Goal: Task Accomplishment & Management: Complete application form

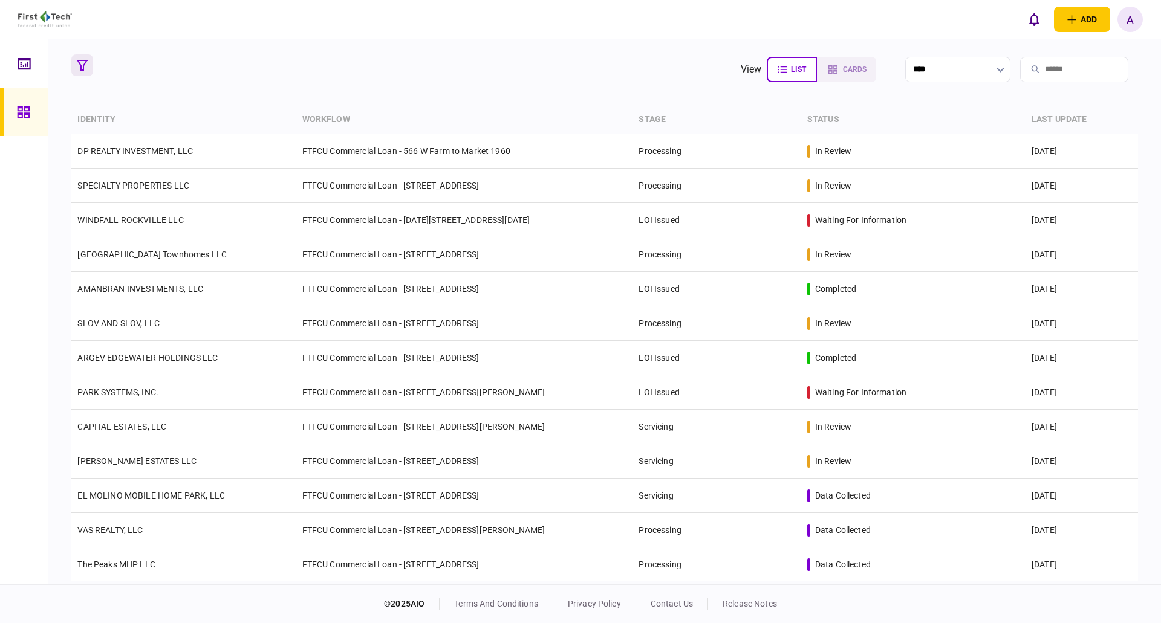
click at [78, 61] on icon "button" at bounding box center [82, 65] width 11 height 11
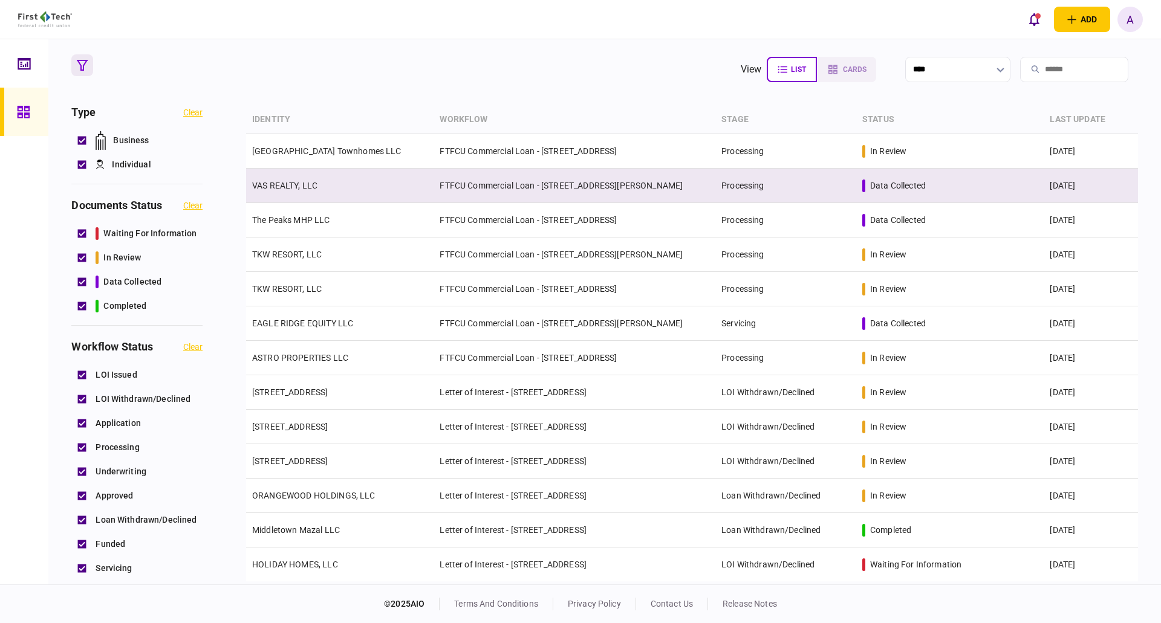
click at [283, 187] on link "VAS REALTY, LLC" at bounding box center [284, 186] width 65 height 10
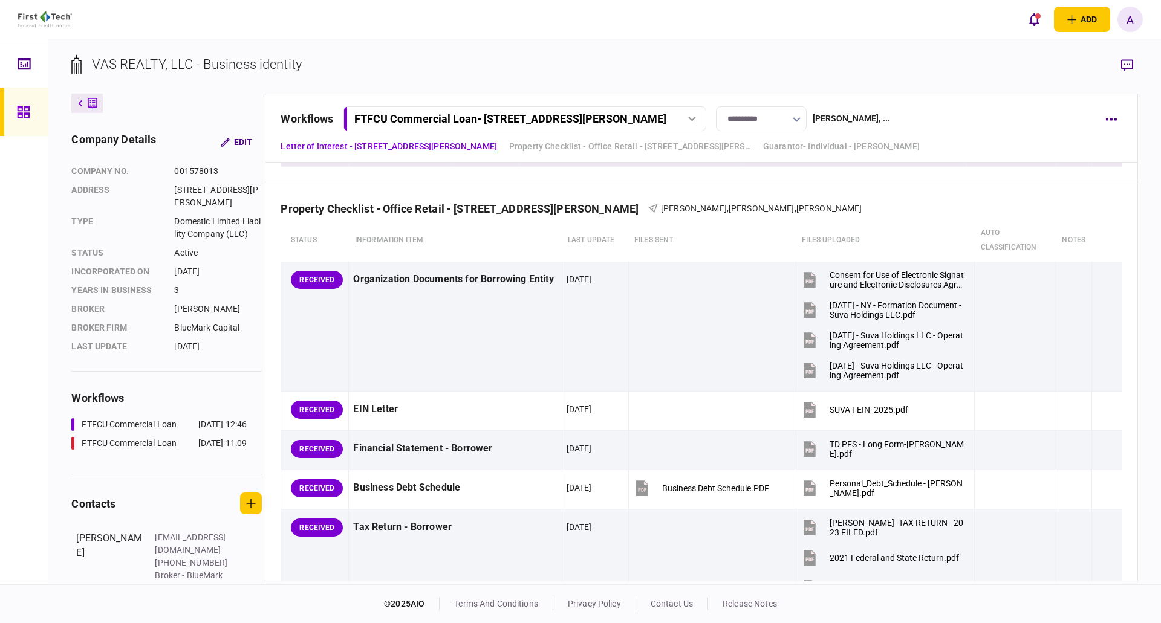
scroll to position [423, 0]
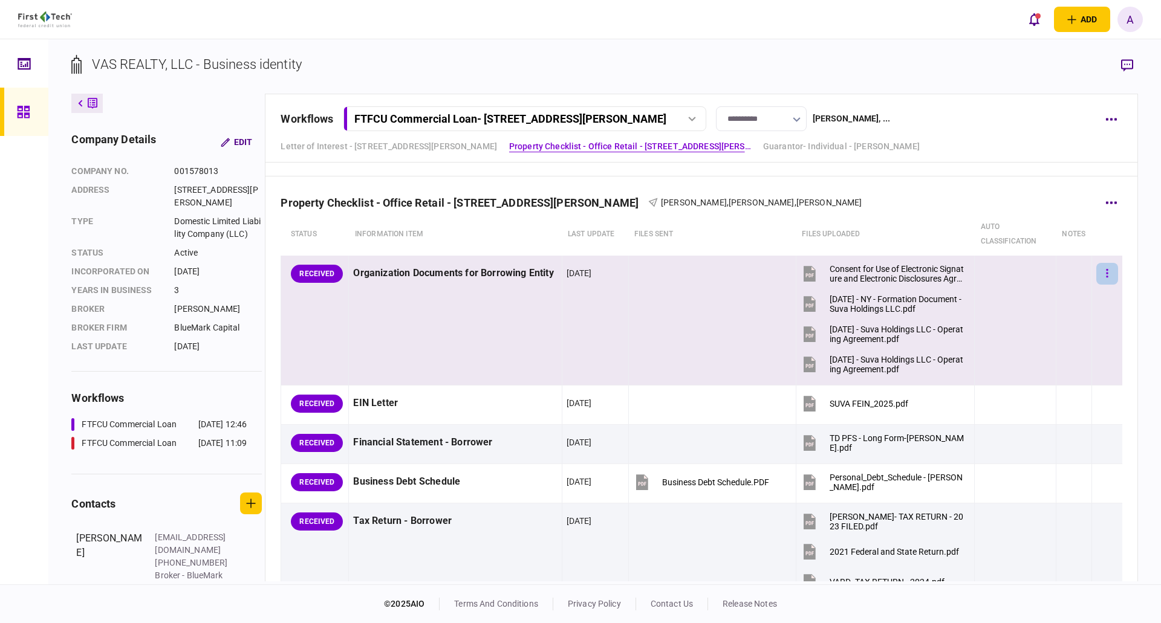
click at [1103, 276] on button "button" at bounding box center [1107, 274] width 22 height 22
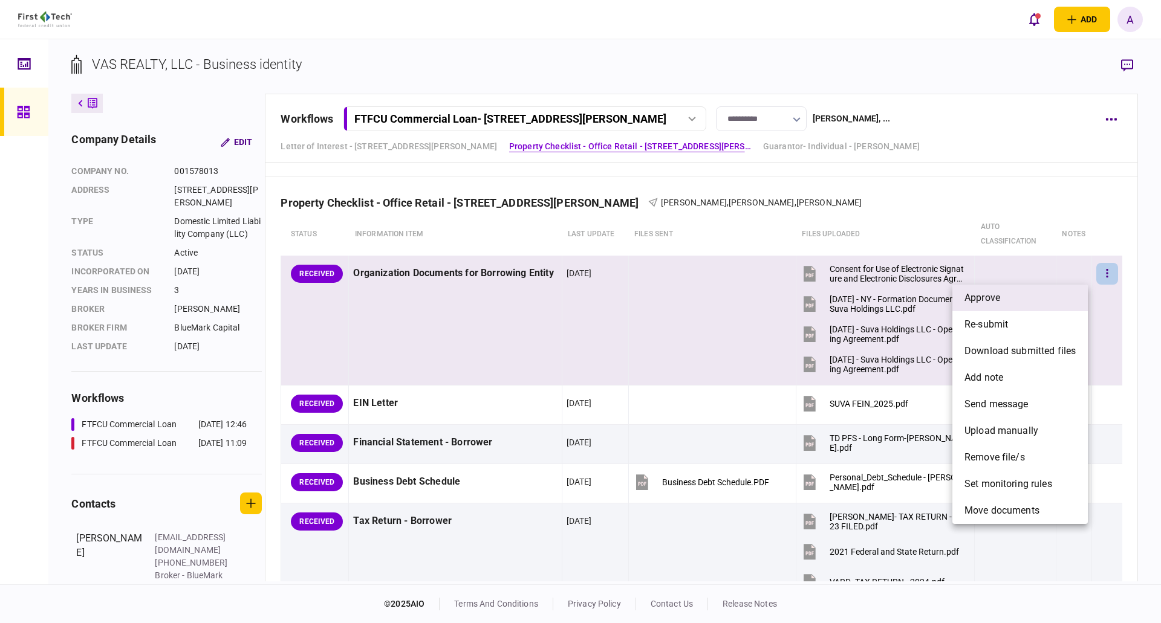
click at [1005, 299] on li "approve" at bounding box center [1019, 298] width 135 height 27
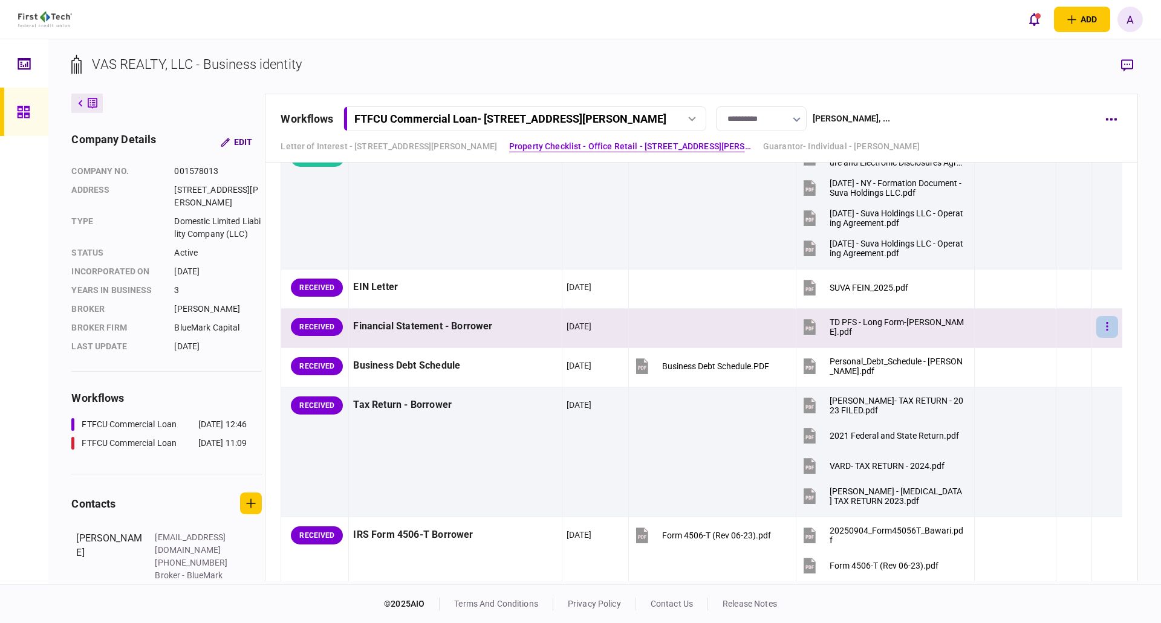
scroll to position [544, 0]
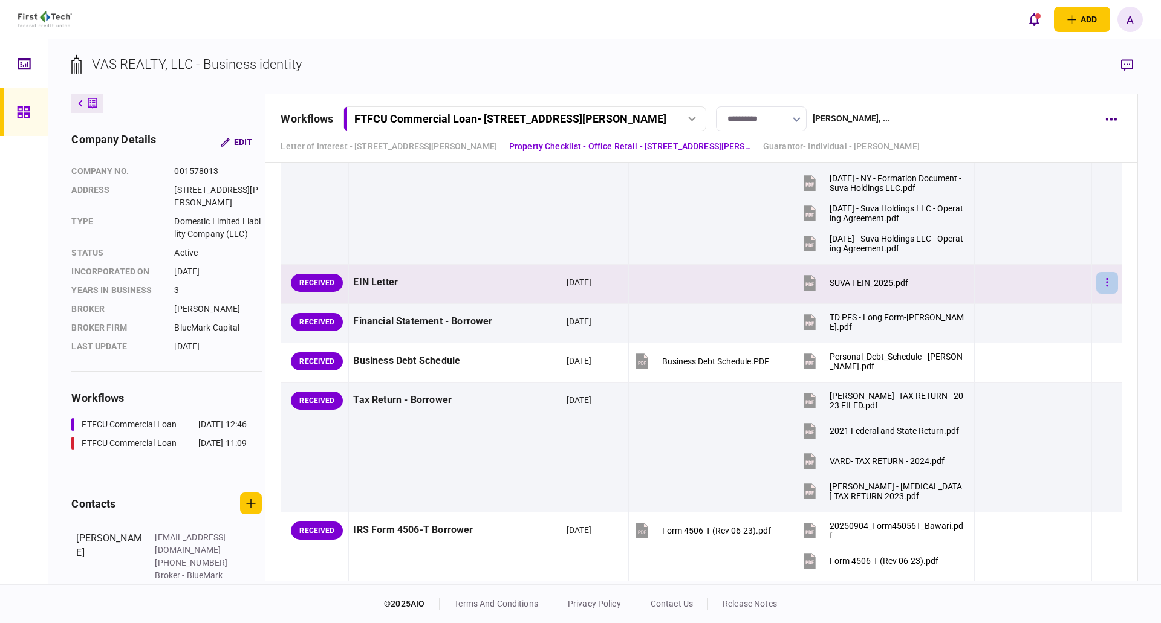
click at [1100, 281] on button "button" at bounding box center [1107, 283] width 22 height 22
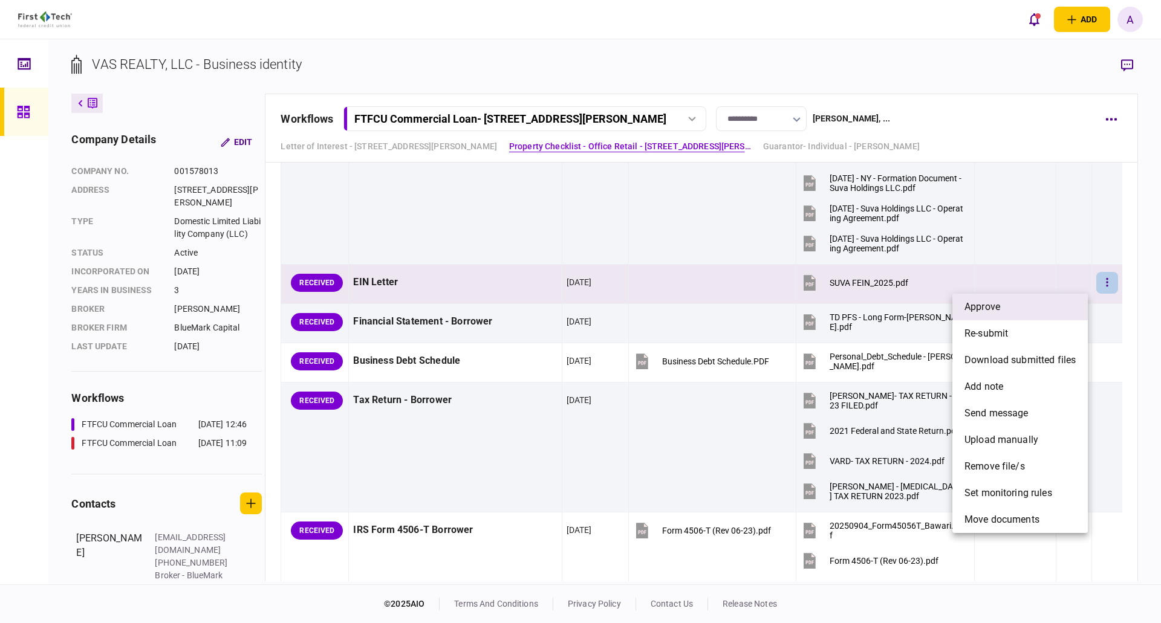
click at [1050, 307] on li "approve" at bounding box center [1019, 307] width 135 height 27
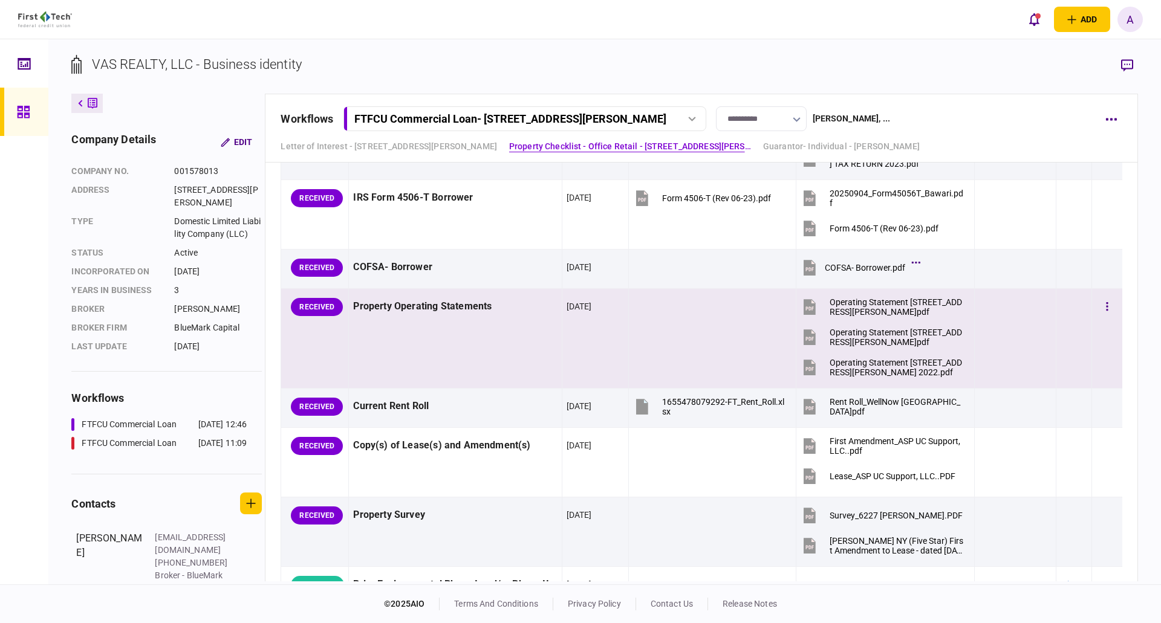
scroll to position [907, 0]
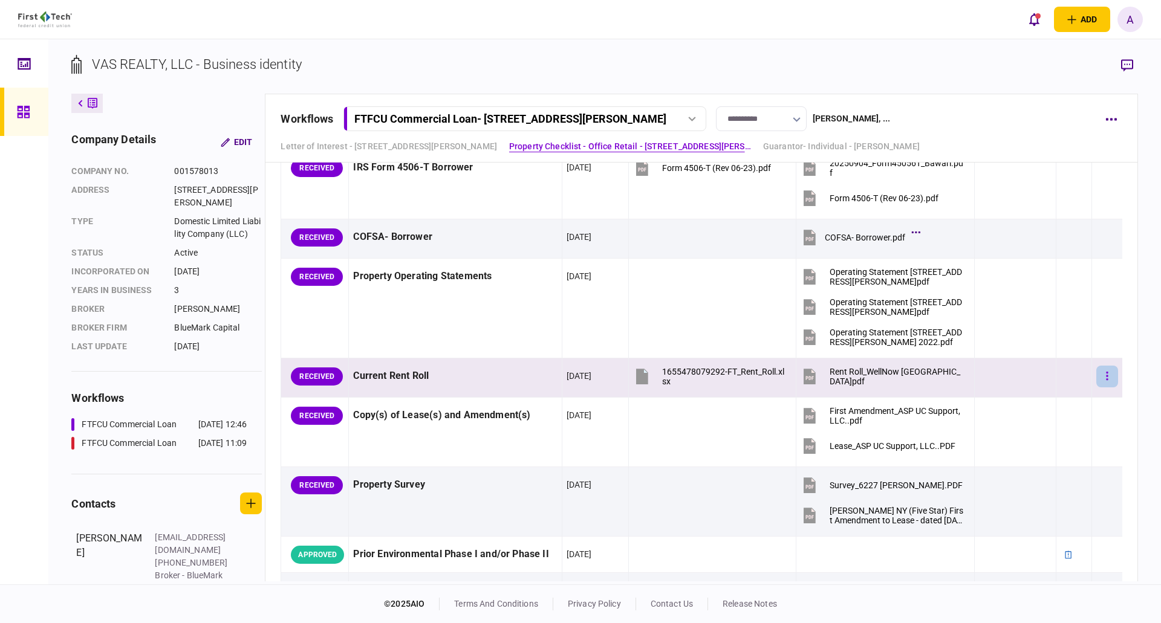
click at [1106, 379] on icon "button" at bounding box center [1107, 376] width 2 height 8
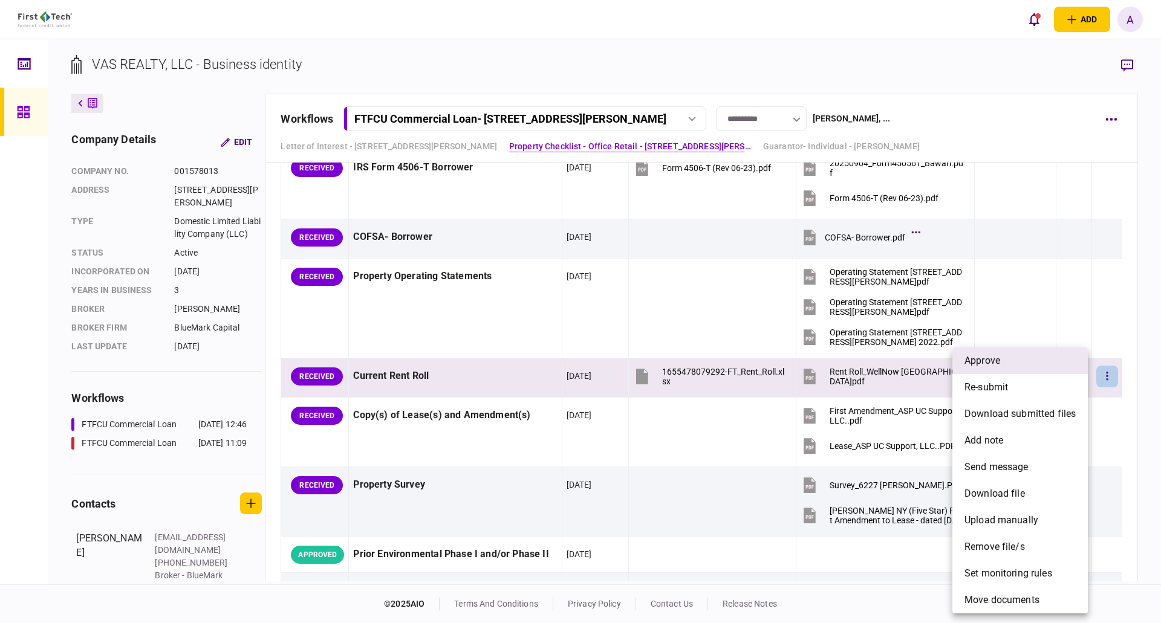
click at [1003, 363] on li "approve" at bounding box center [1019, 361] width 135 height 27
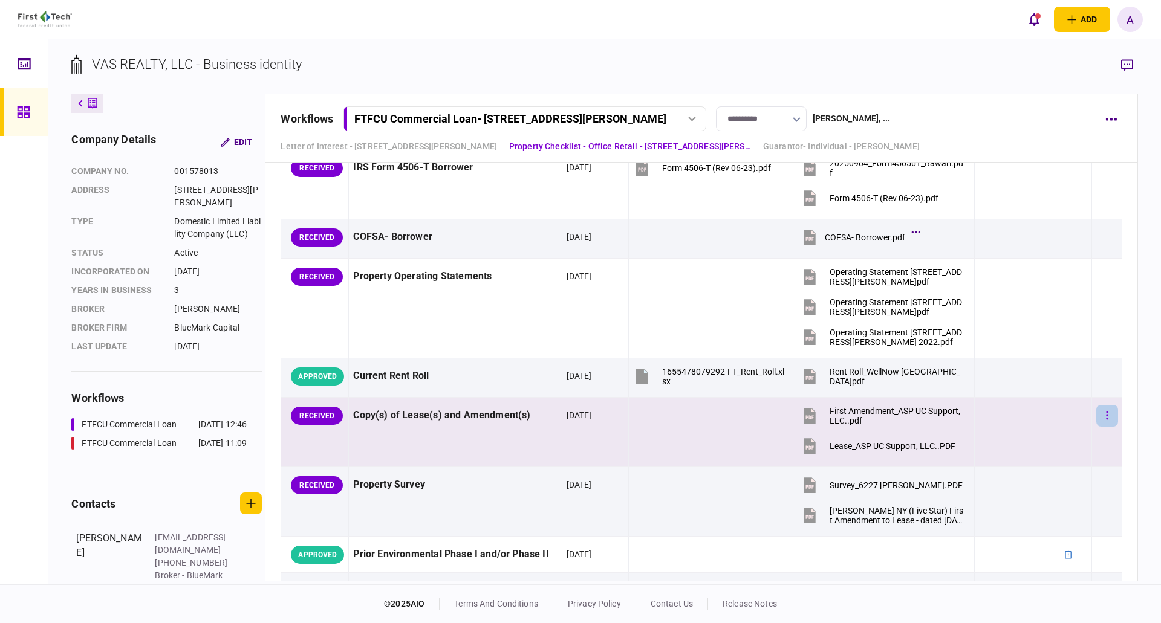
click at [1106, 417] on icon "button" at bounding box center [1107, 415] width 2 height 11
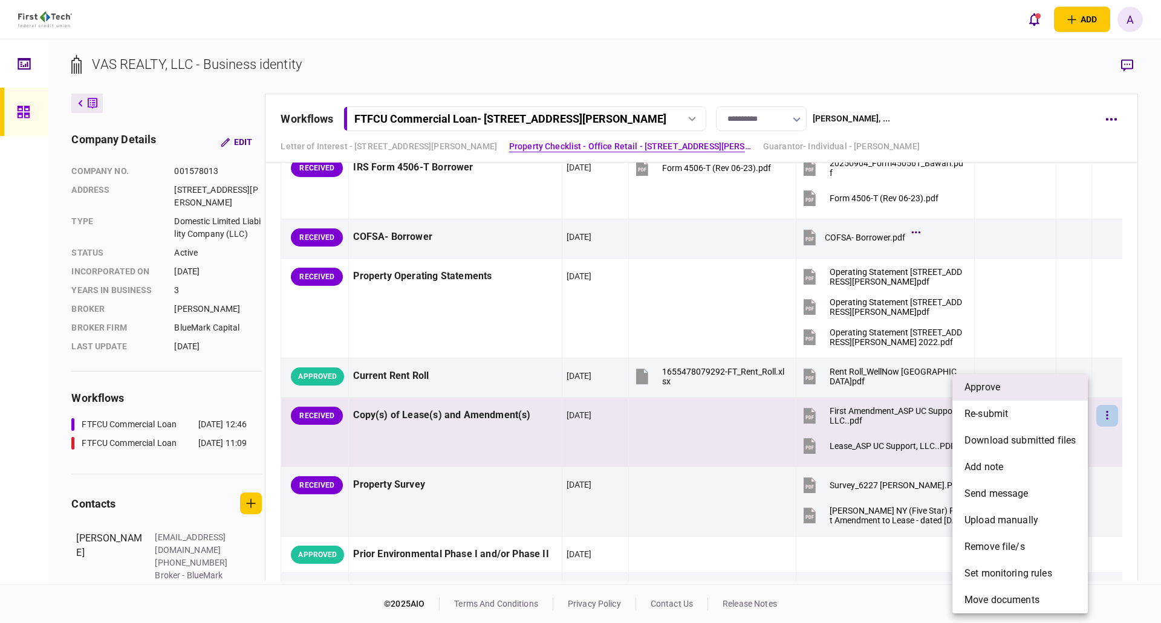
click at [1011, 392] on li "approve" at bounding box center [1019, 387] width 135 height 27
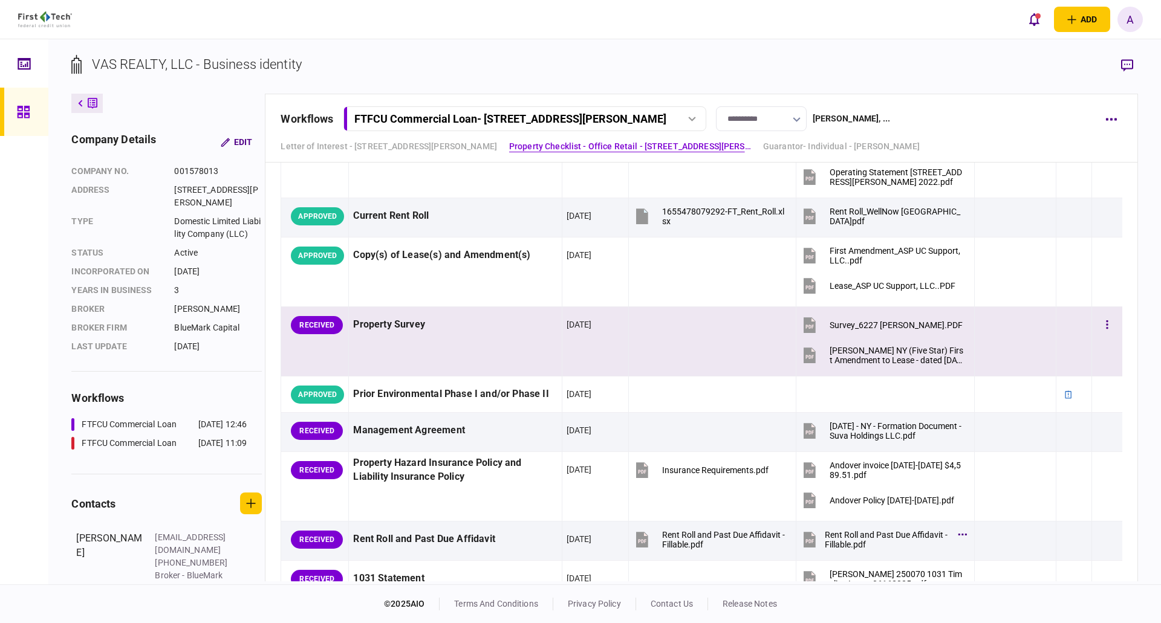
scroll to position [1088, 0]
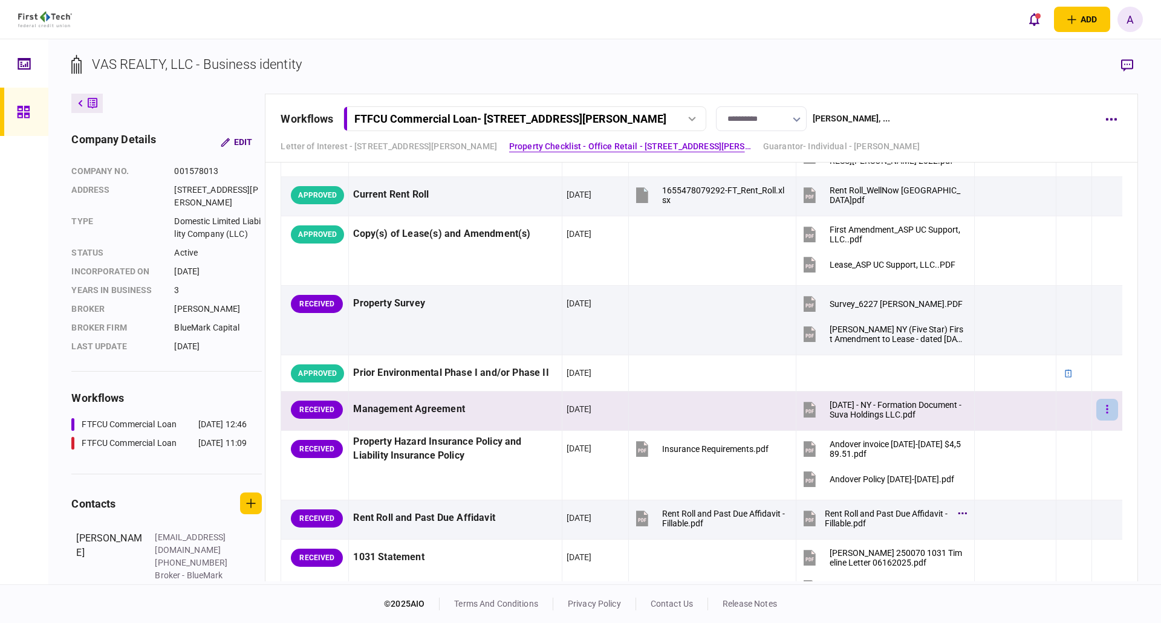
click at [1106, 410] on icon "button" at bounding box center [1107, 409] width 2 height 8
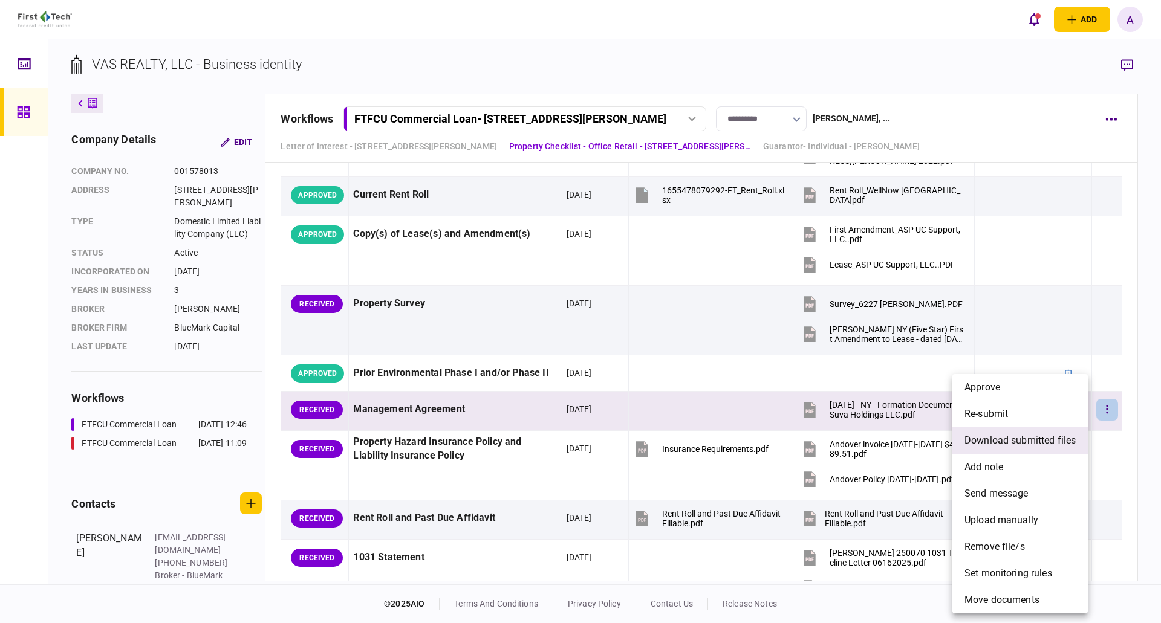
click at [1003, 440] on span "download submitted files" at bounding box center [1019, 440] width 111 height 15
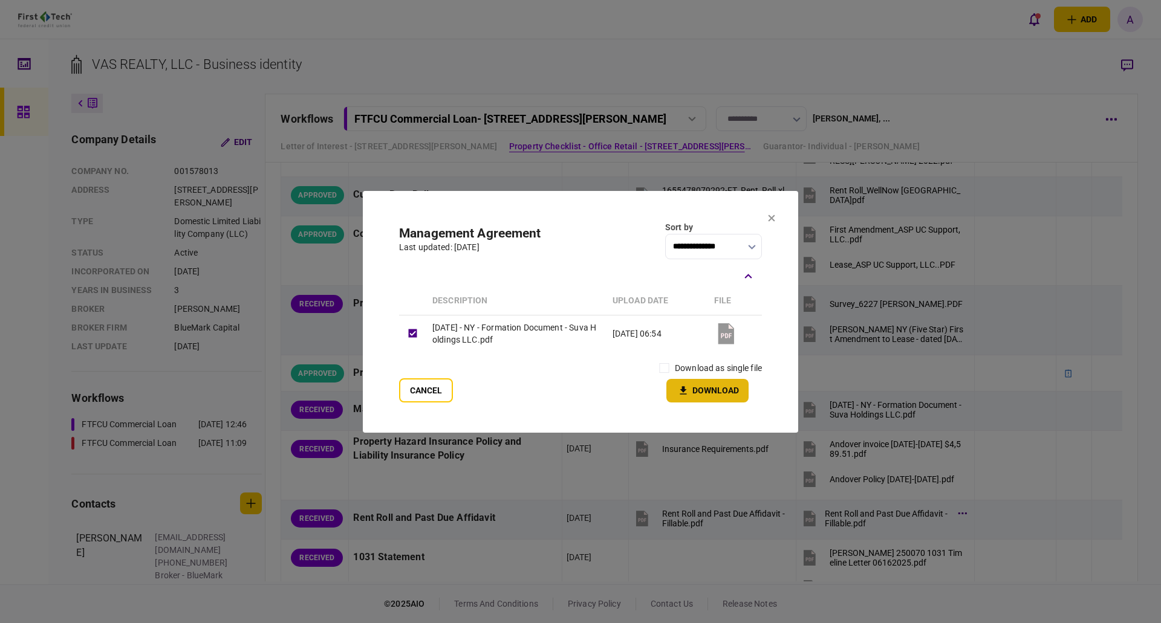
click at [694, 398] on button "Download" at bounding box center [707, 391] width 82 height 24
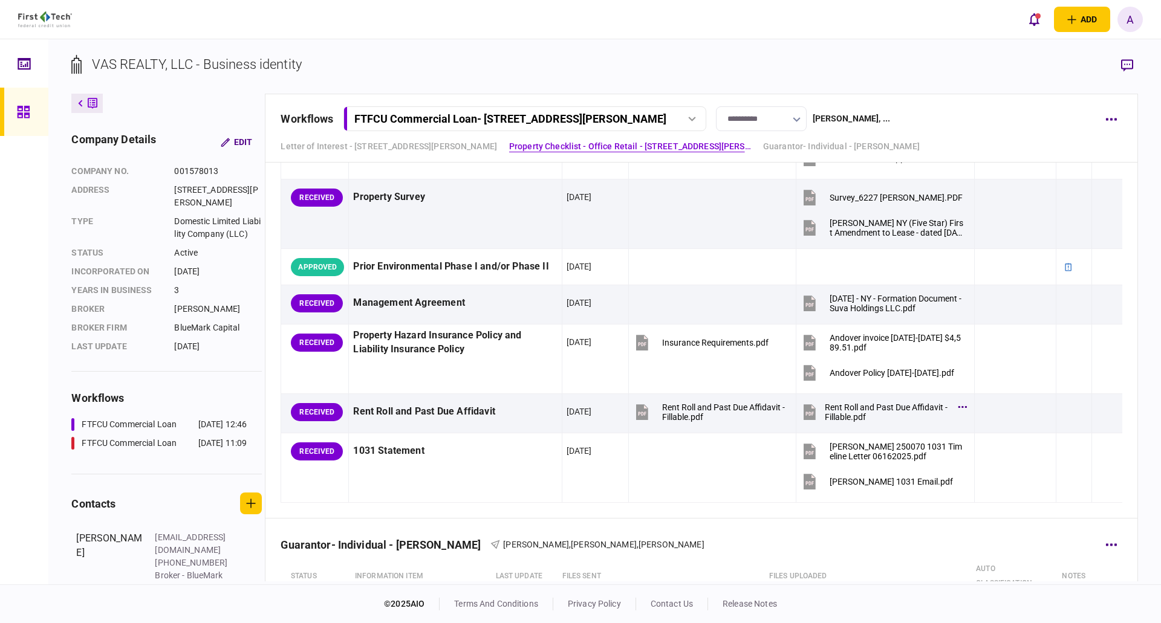
scroll to position [1209, 0]
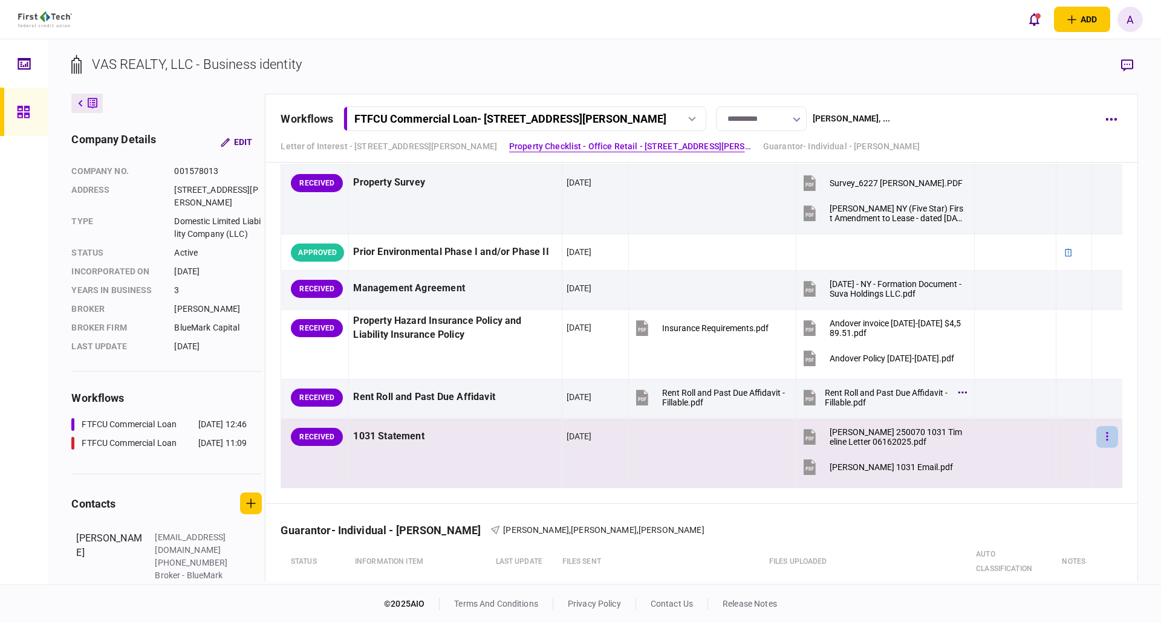
click at [1106, 436] on icon "button" at bounding box center [1107, 436] width 2 height 8
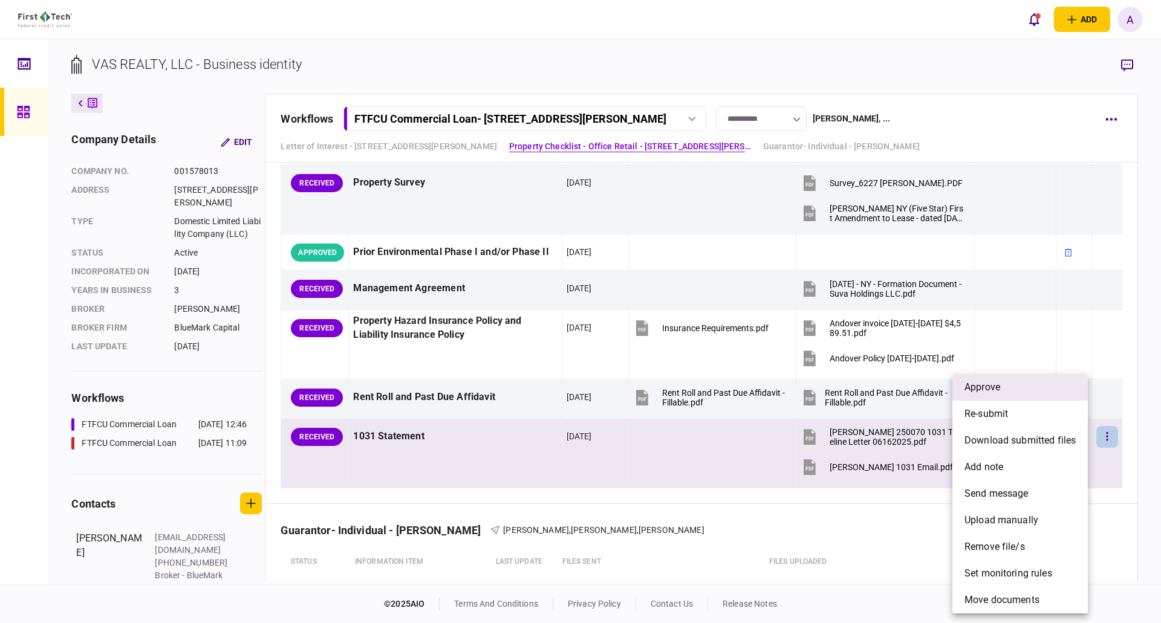
click at [991, 392] on span "approve" at bounding box center [982, 387] width 36 height 15
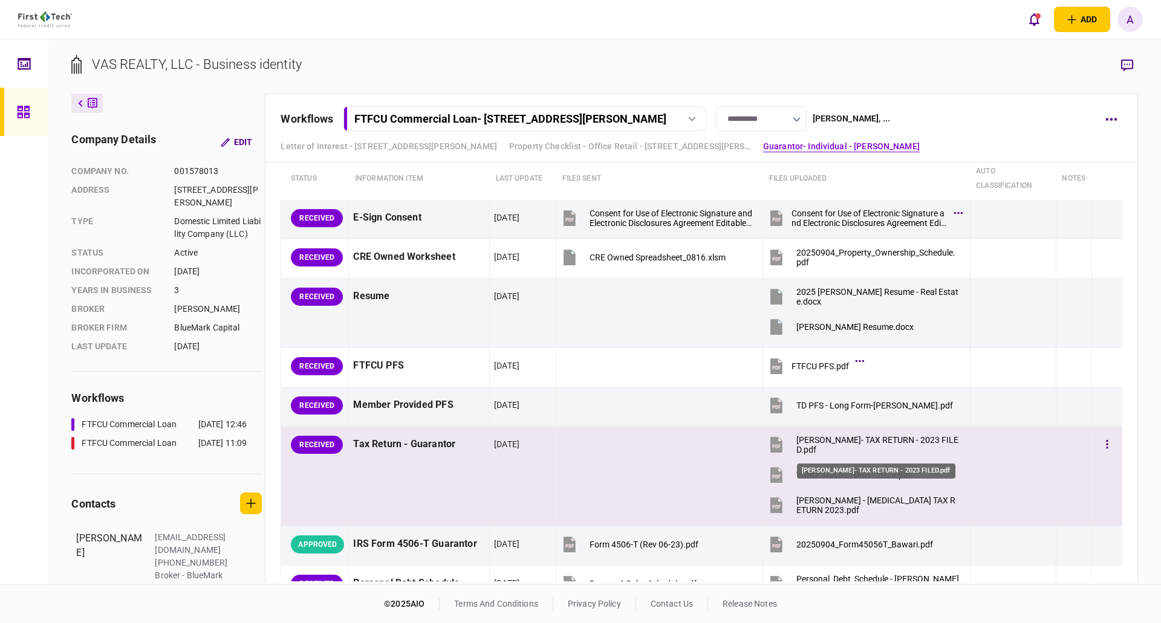
scroll to position [1572, 0]
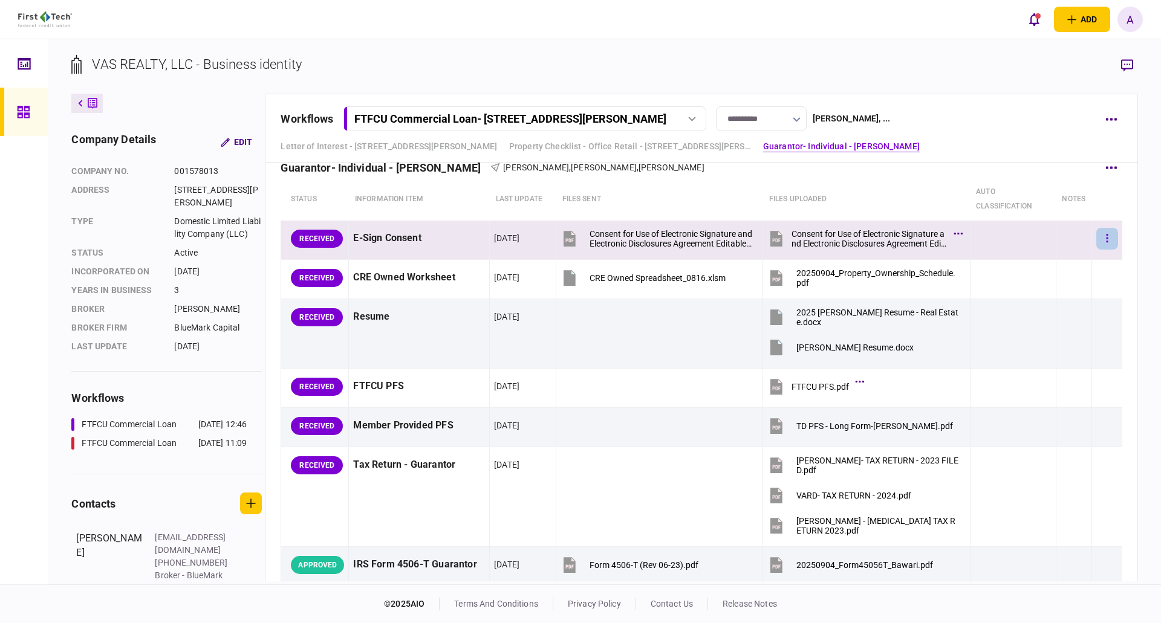
click at [1102, 239] on button "button" at bounding box center [1107, 239] width 22 height 22
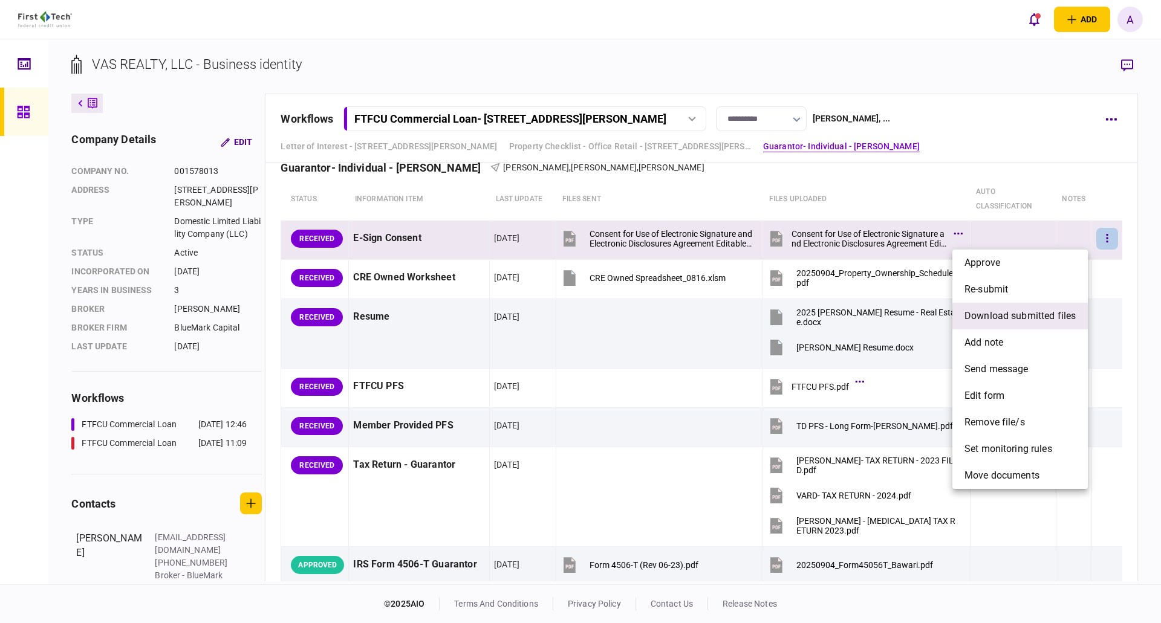
click at [1005, 318] on span "download submitted files" at bounding box center [1019, 316] width 111 height 15
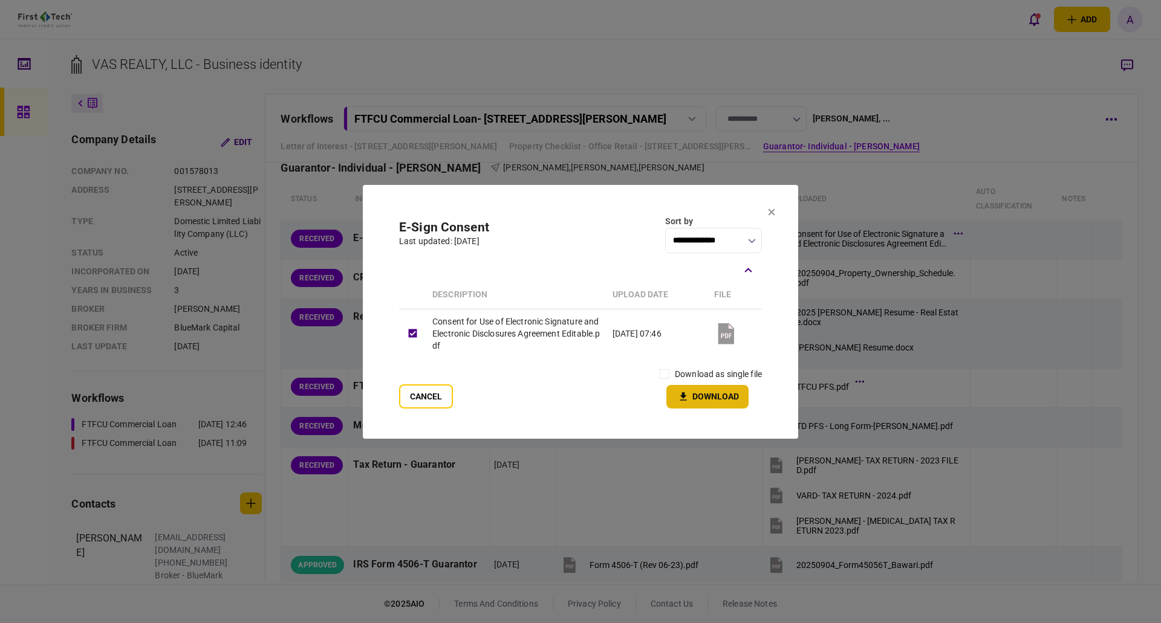
click at [712, 398] on button "Download" at bounding box center [707, 397] width 82 height 24
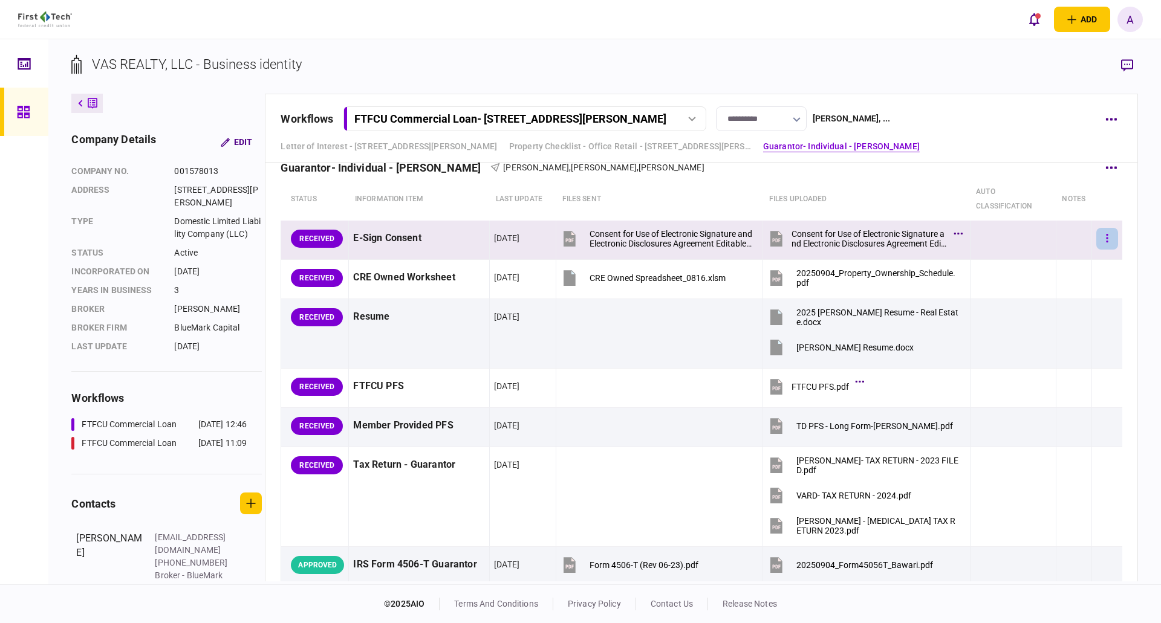
click at [1106, 233] on icon "button" at bounding box center [1107, 238] width 2 height 11
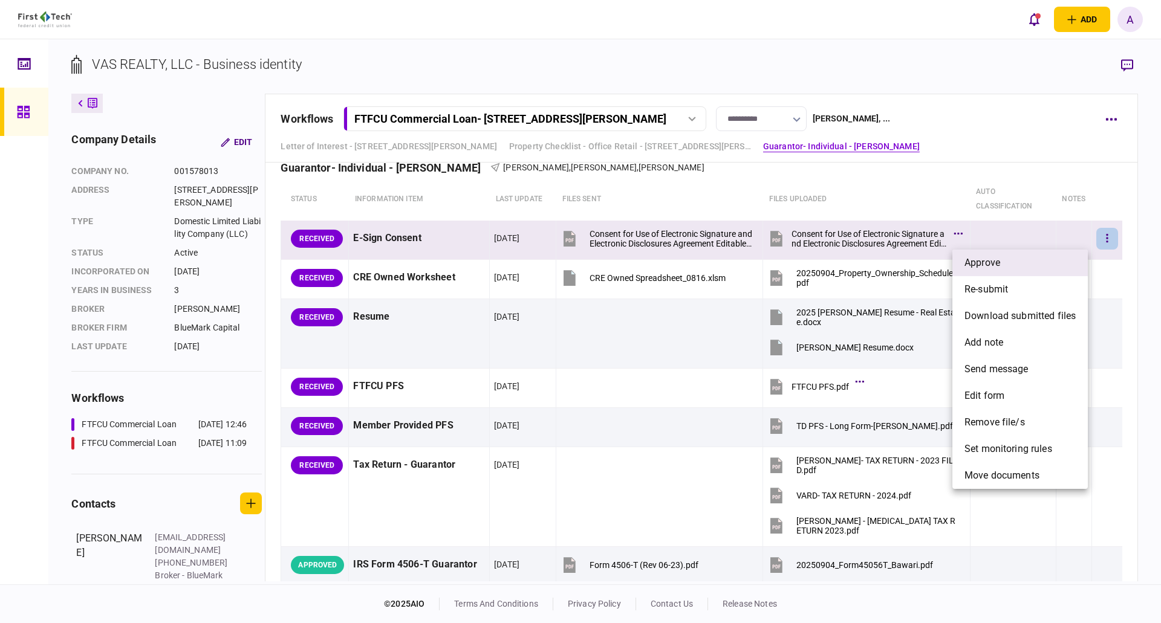
click at [1010, 259] on li "approve" at bounding box center [1019, 263] width 135 height 27
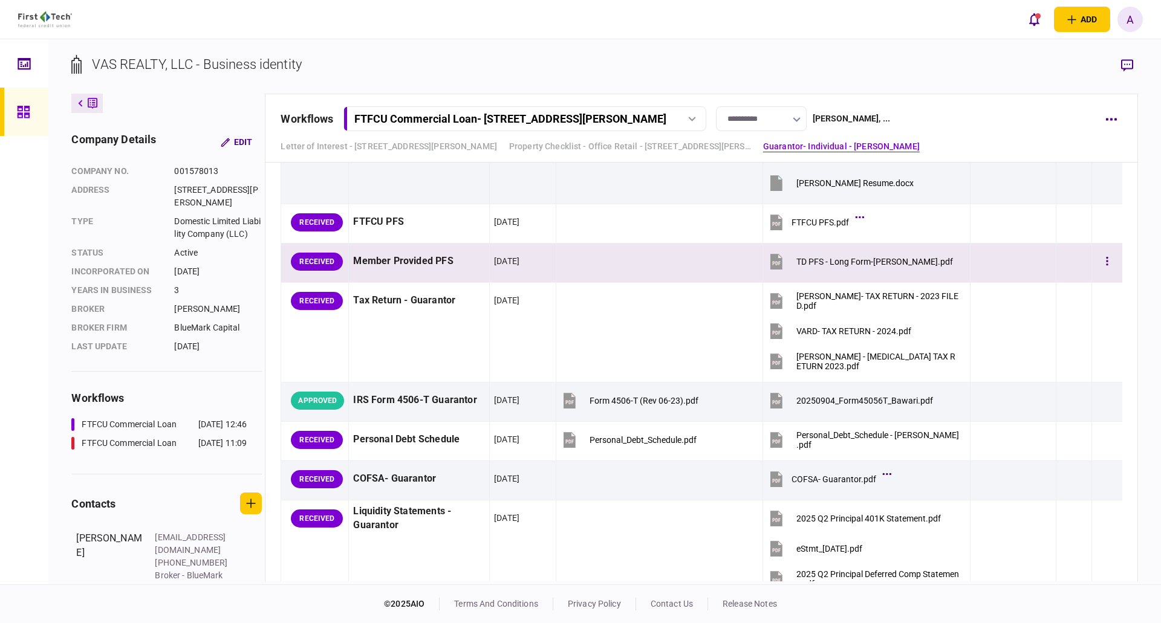
scroll to position [1753, 0]
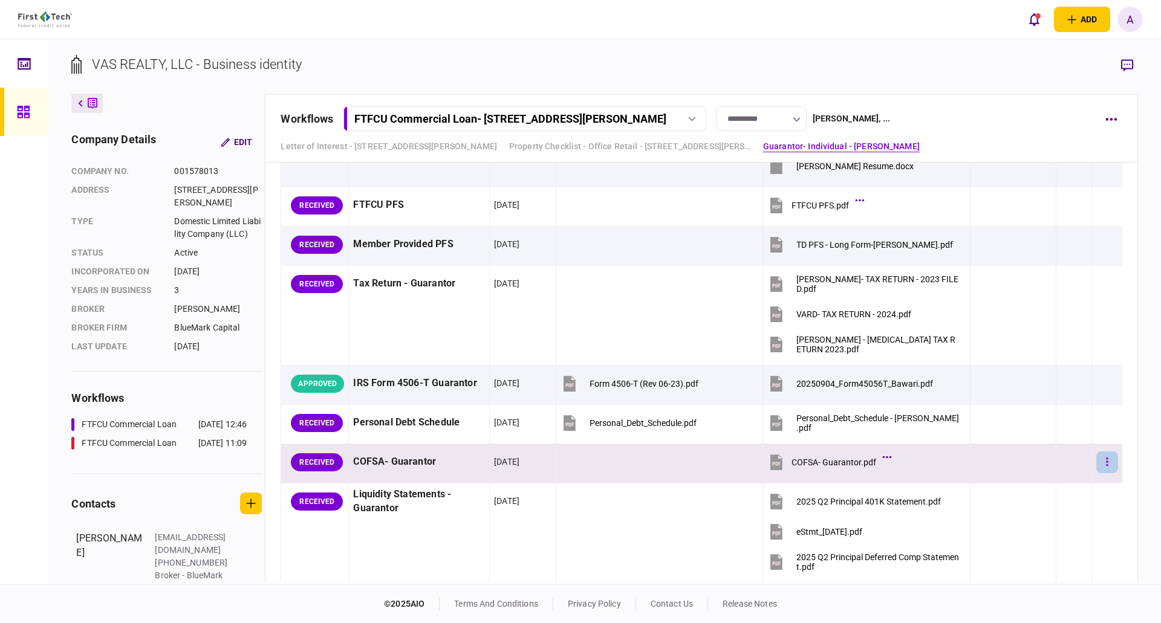
click at [1106, 460] on icon "button" at bounding box center [1107, 461] width 2 height 11
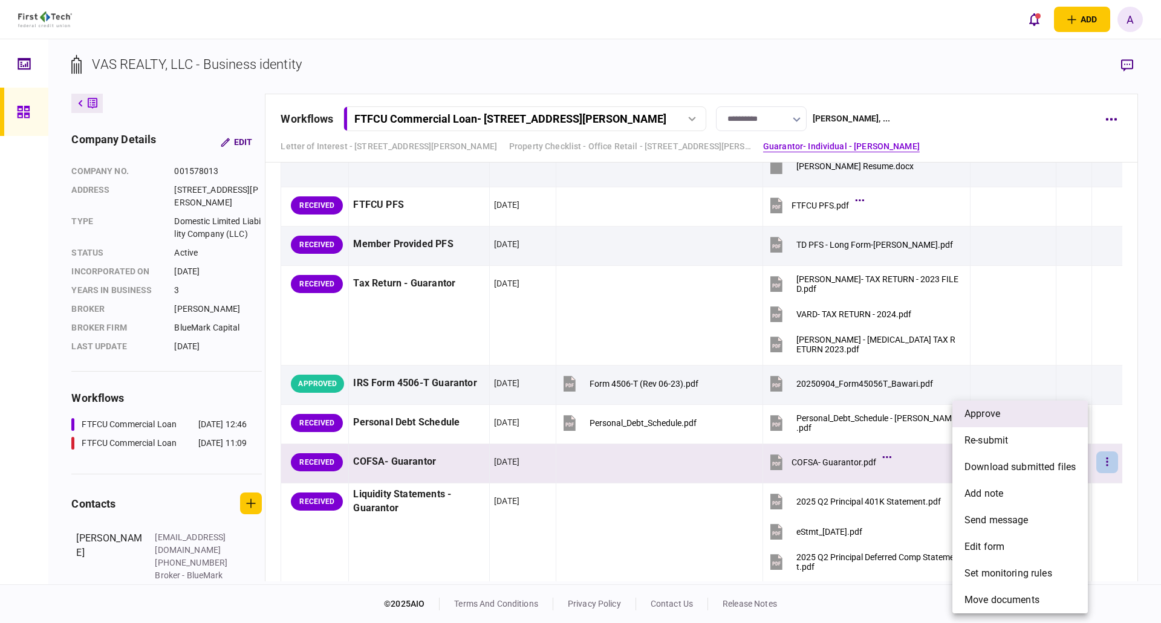
click at [1005, 410] on li "approve" at bounding box center [1019, 414] width 135 height 27
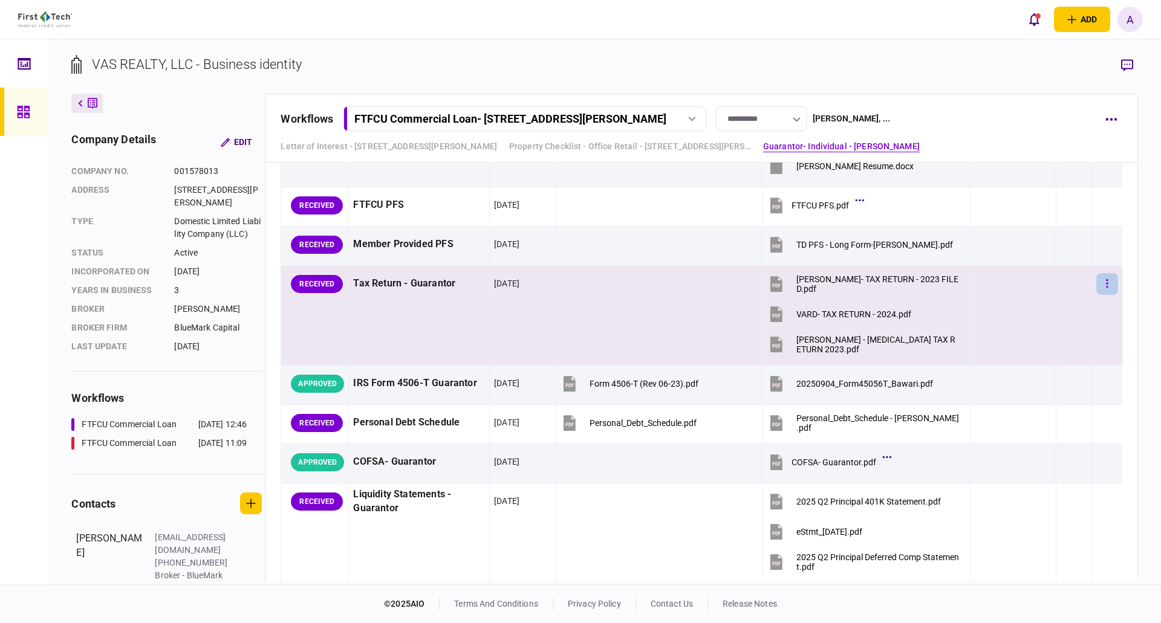
click at [1106, 284] on icon "button" at bounding box center [1107, 283] width 2 height 8
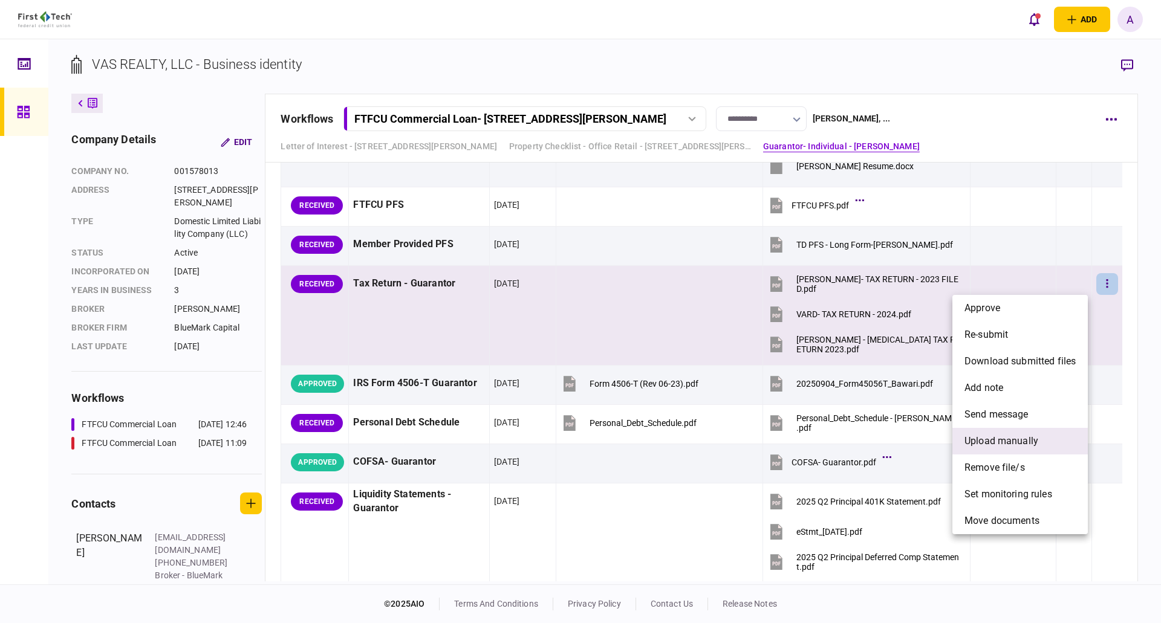
click at [985, 440] on span "upload manually" at bounding box center [1001, 441] width 74 height 15
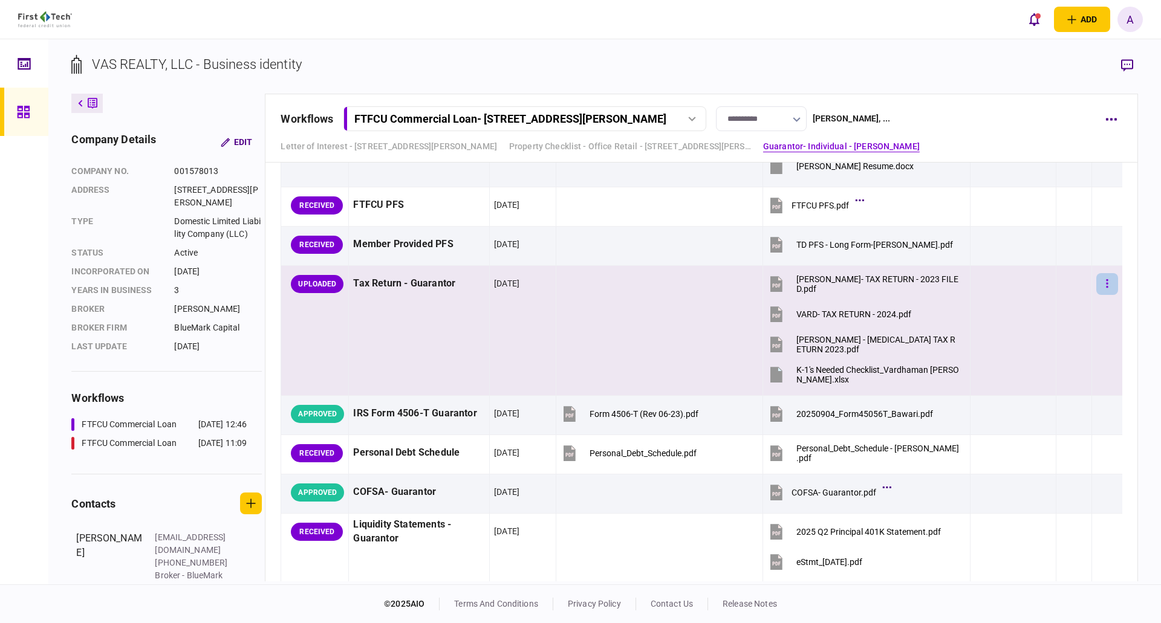
click at [1106, 284] on icon "button" at bounding box center [1107, 283] width 2 height 8
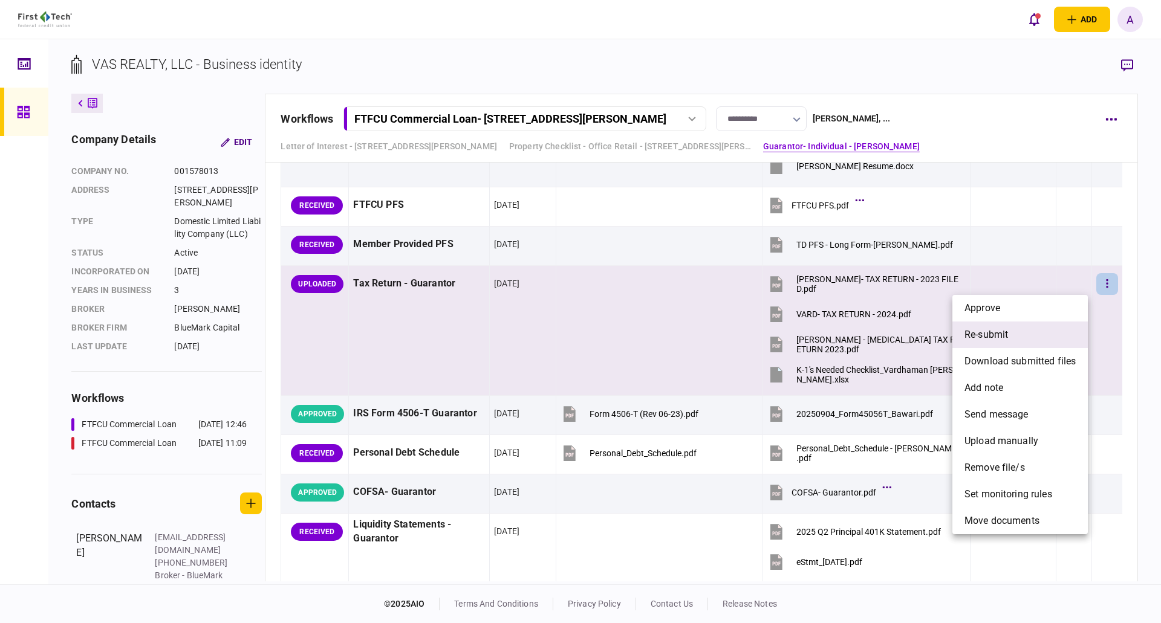
click at [1007, 336] on span "re-submit" at bounding box center [986, 335] width 44 height 15
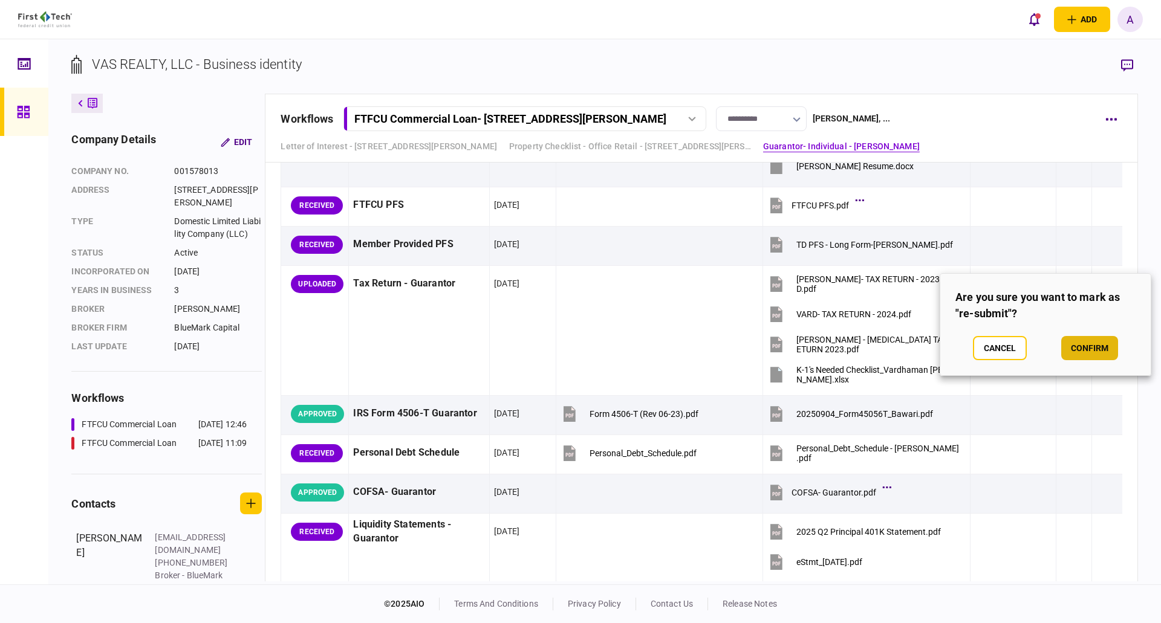
click at [1085, 348] on button "confirm" at bounding box center [1089, 348] width 57 height 24
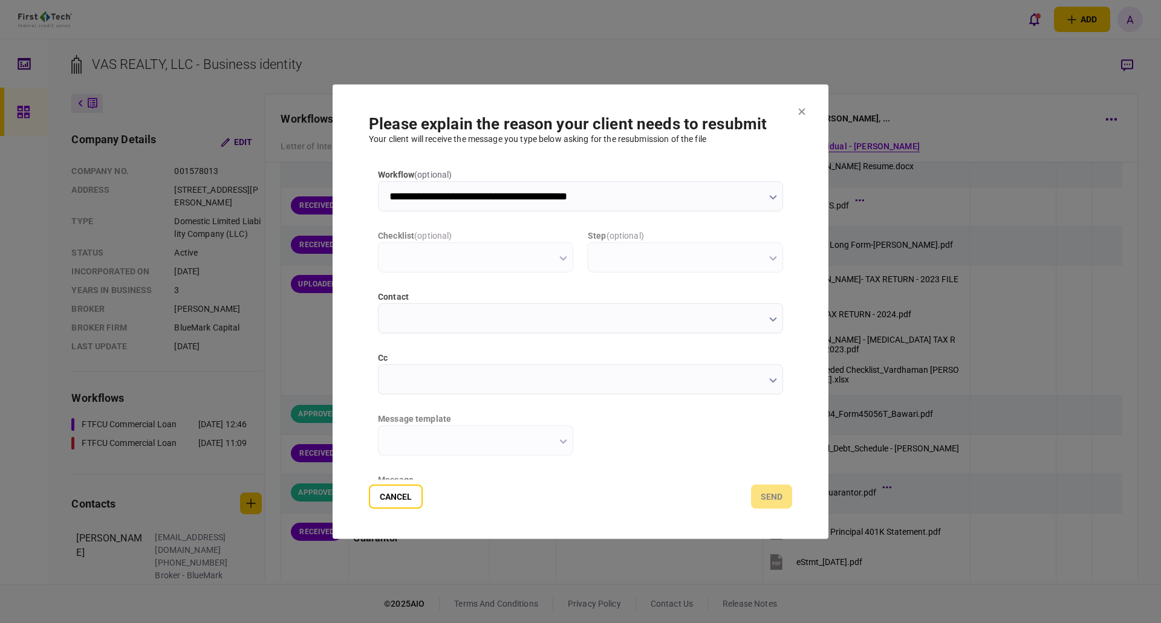
scroll to position [0, 0]
type input "**********"
click at [770, 378] on icon "button" at bounding box center [773, 380] width 8 height 5
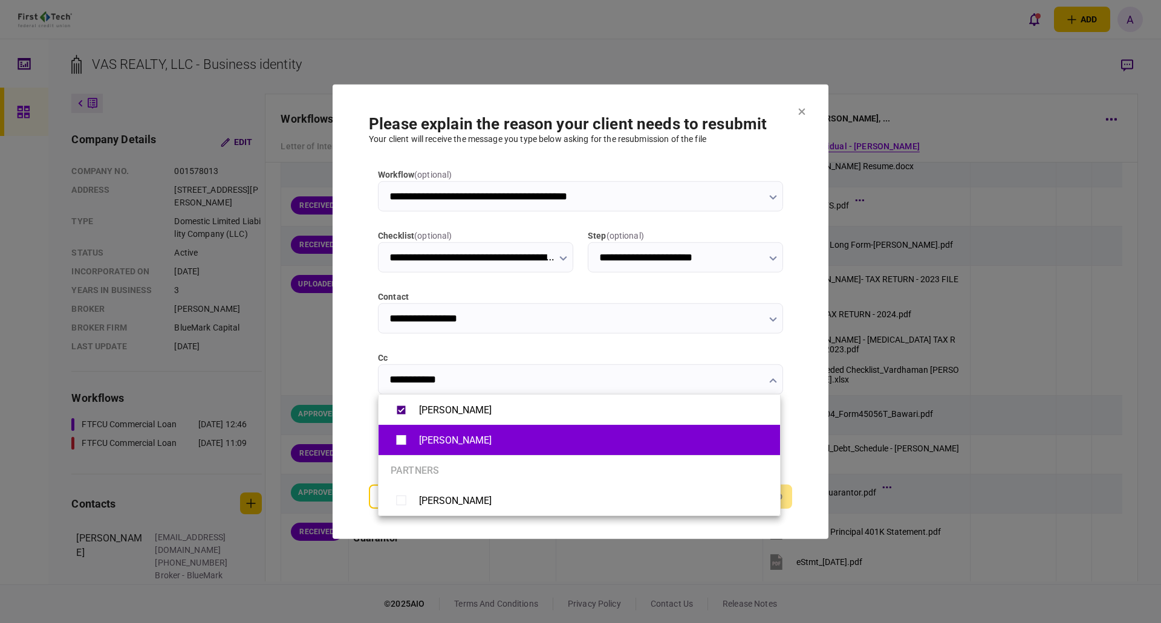
type input "**********"
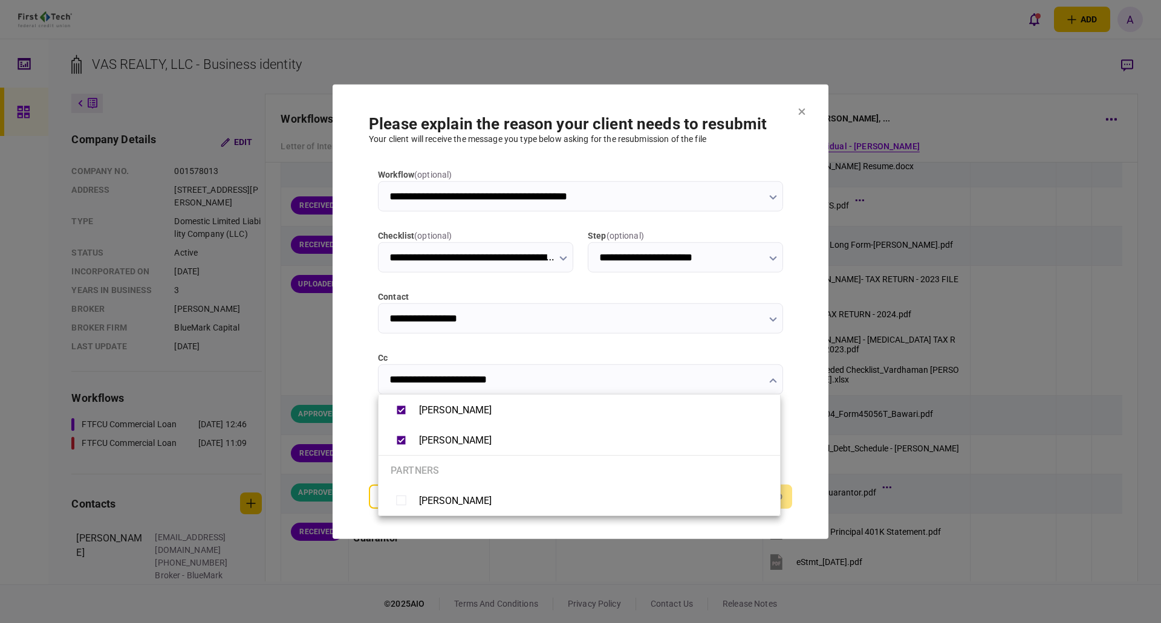
click at [818, 395] on div at bounding box center [580, 311] width 1161 height 623
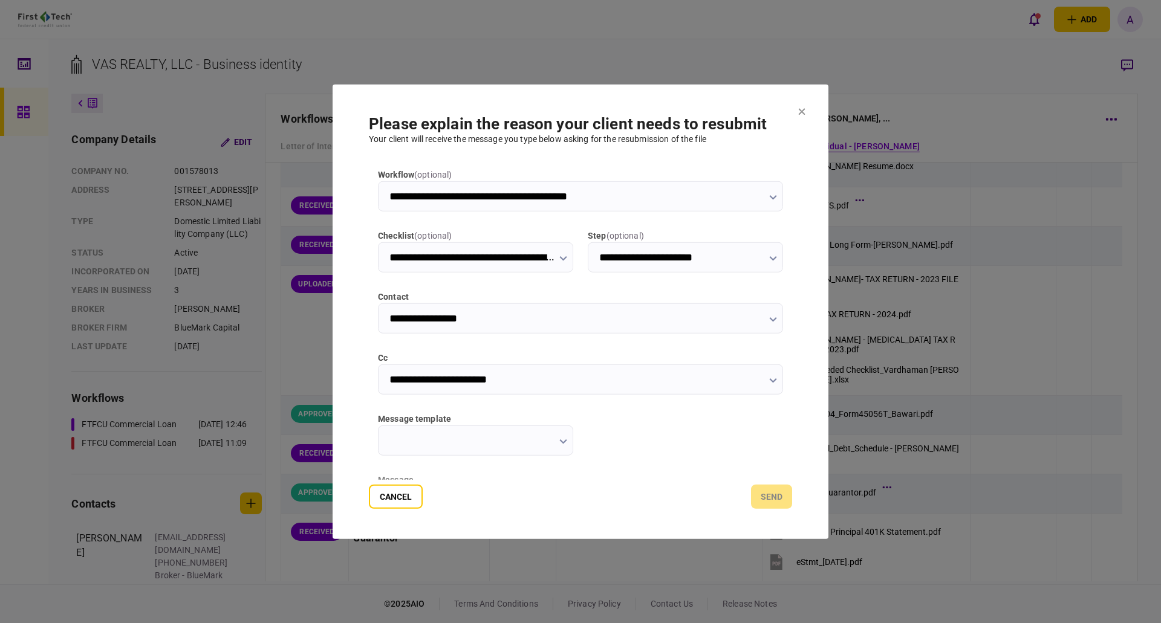
click at [561, 444] on button "button" at bounding box center [563, 441] width 8 height 10
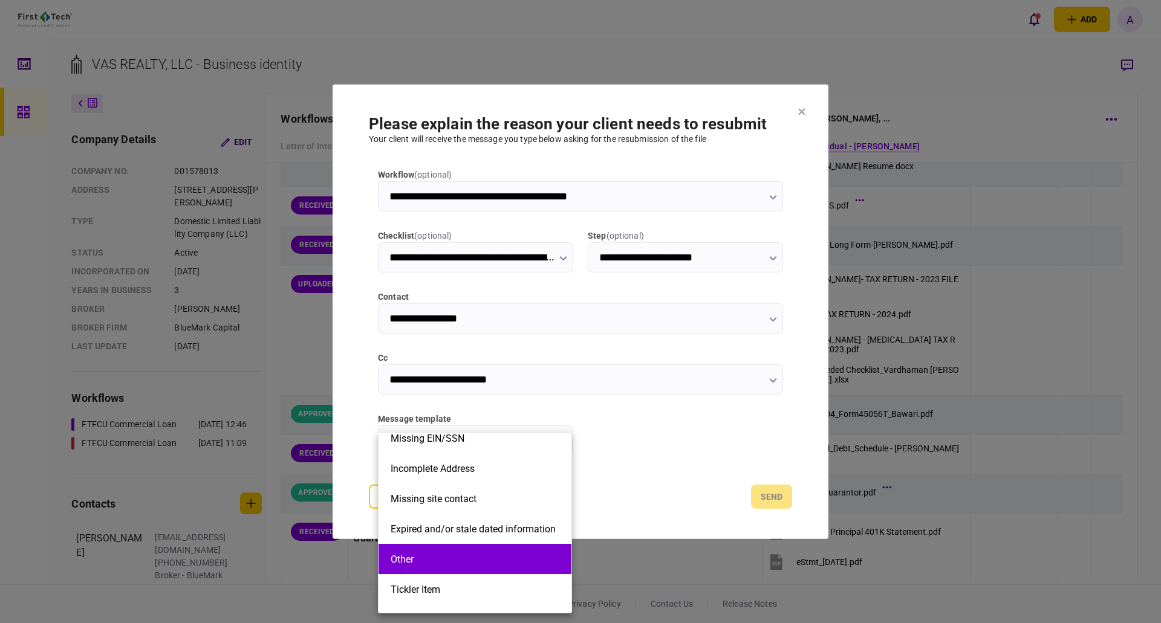
scroll to position [242, 0]
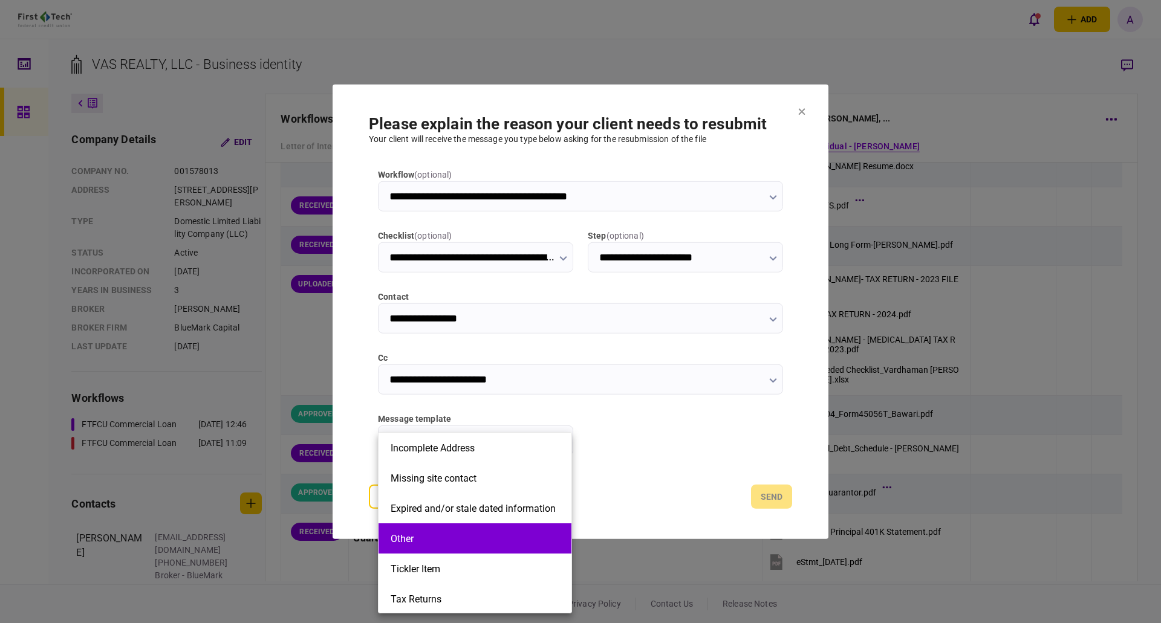
click at [471, 542] on button "Other" at bounding box center [475, 538] width 169 height 11
type input "*****"
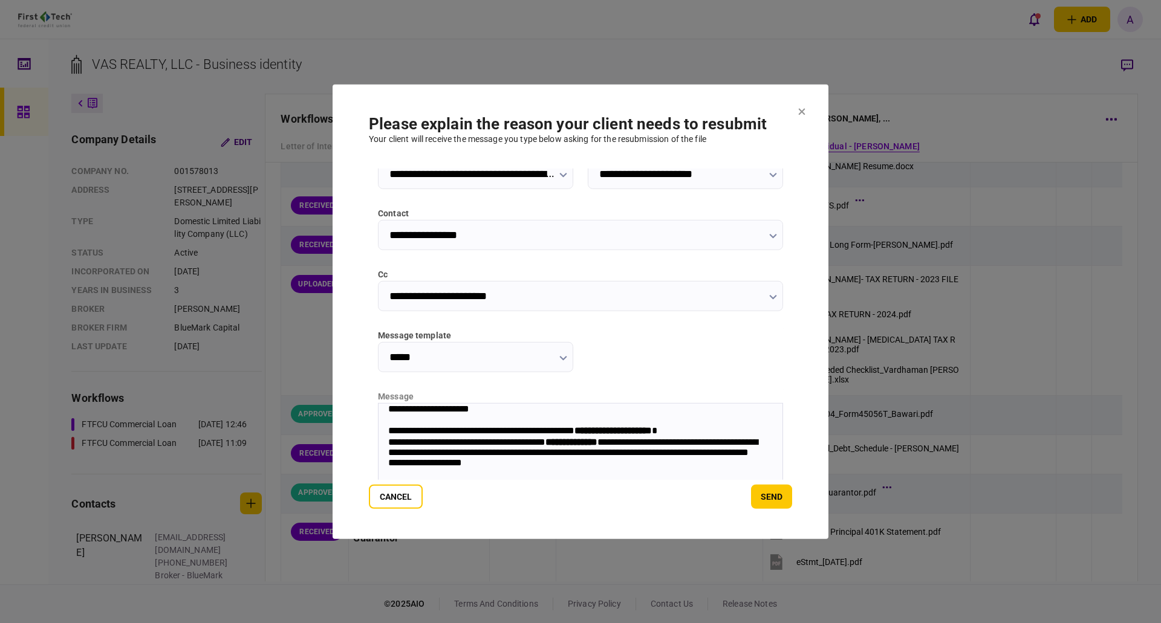
scroll to position [157, 0]
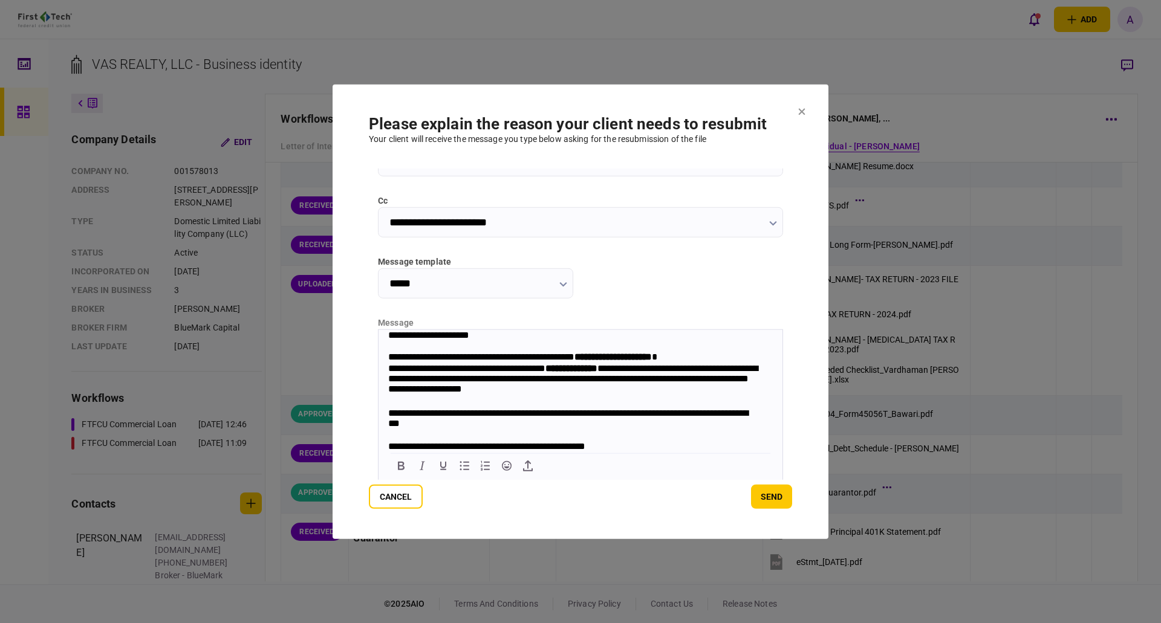
click at [620, 357] on strong "**********" at bounding box center [612, 356] width 77 height 9
click at [597, 366] on strong "**********" at bounding box center [571, 367] width 52 height 9
drag, startPoint x: 620, startPoint y: 359, endPoint x: 641, endPoint y: 357, distance: 21.8
click at [622, 359] on strong "**********" at bounding box center [612, 356] width 77 height 9
click at [581, 368] on strong "**********" at bounding box center [571, 367] width 52 height 9
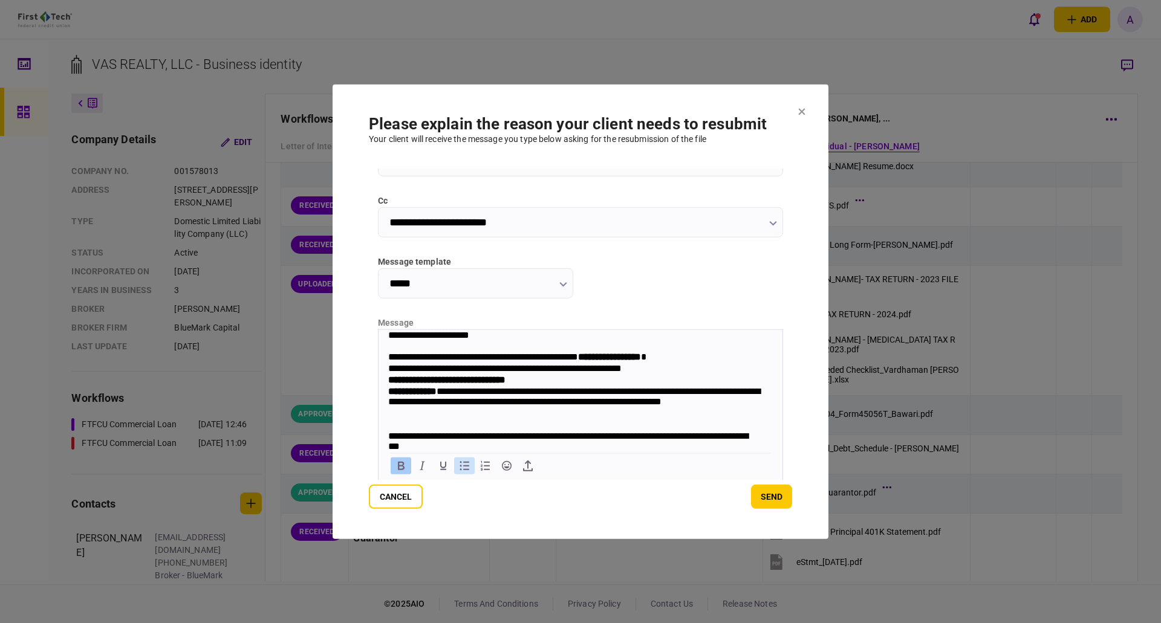
click at [464, 470] on icon "Bullet list" at bounding box center [464, 465] width 15 height 15
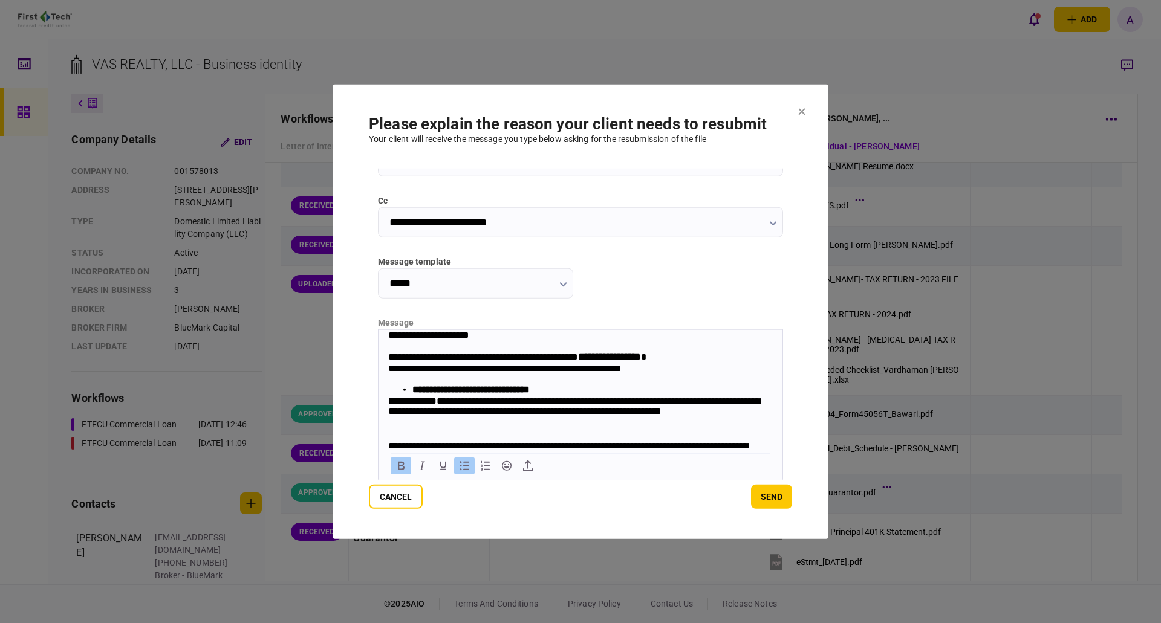
drag, startPoint x: 542, startPoint y: 399, endPoint x: 563, endPoint y: 395, distance: 21.0
click at [544, 399] on div "**********" at bounding box center [580, 390] width 385 height 79
drag, startPoint x: 571, startPoint y: 391, endPoint x: 578, endPoint y: 389, distance: 7.5
click at [571, 391] on li "**********" at bounding box center [586, 389] width 349 height 10
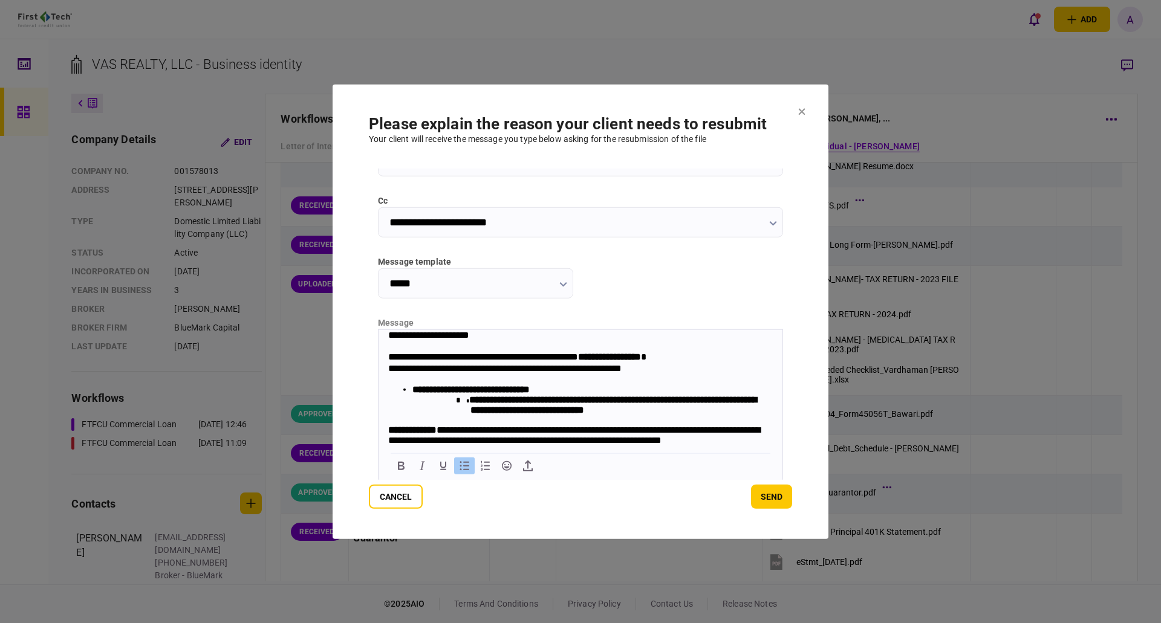
click at [574, 388] on li "**********" at bounding box center [592, 399] width 360 height 31
click at [573, 389] on li "**********" at bounding box center [592, 399] width 360 height 31
click at [469, 403] on strong "**********" at bounding box center [612, 404] width 287 height 19
click at [579, 387] on li "**********" at bounding box center [592, 399] width 360 height 31
click at [530, 392] on strong "**********" at bounding box center [470, 389] width 117 height 9
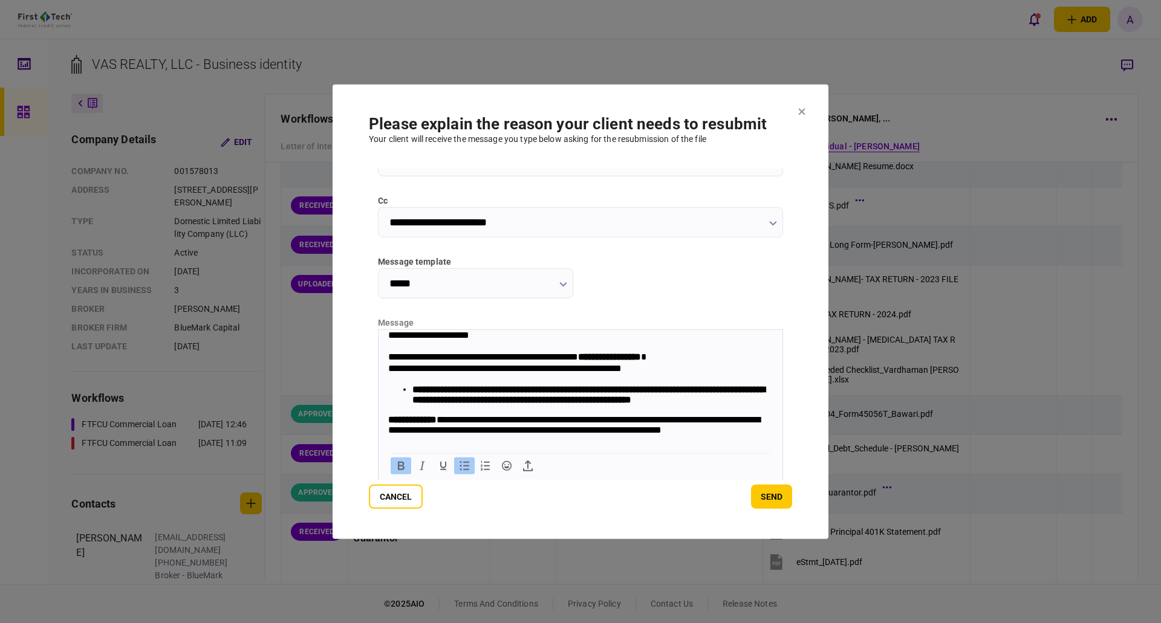
click at [453, 404] on li "**********" at bounding box center [592, 394] width 360 height 21
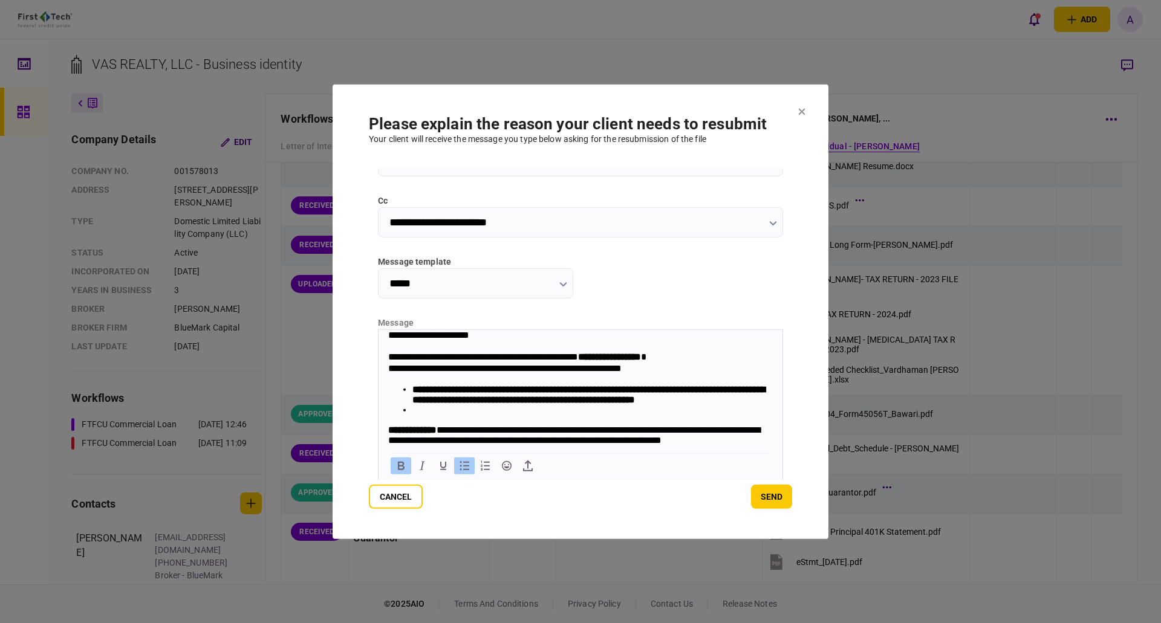
click at [469, 467] on icon "Bullet list" at bounding box center [464, 465] width 15 height 15
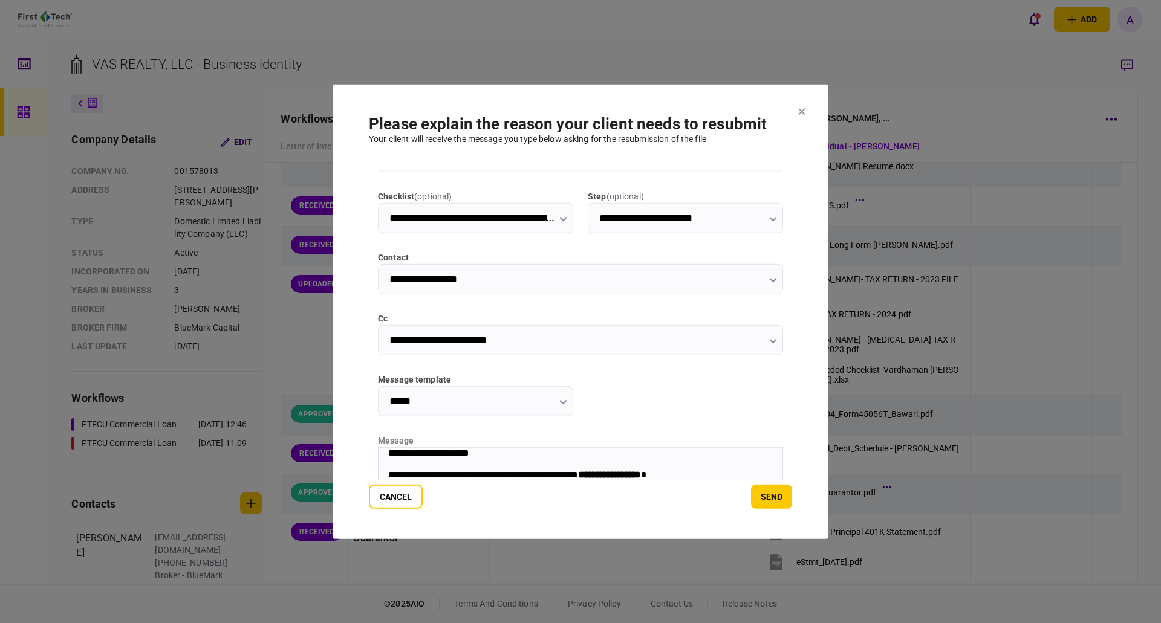
scroll to position [121, 0]
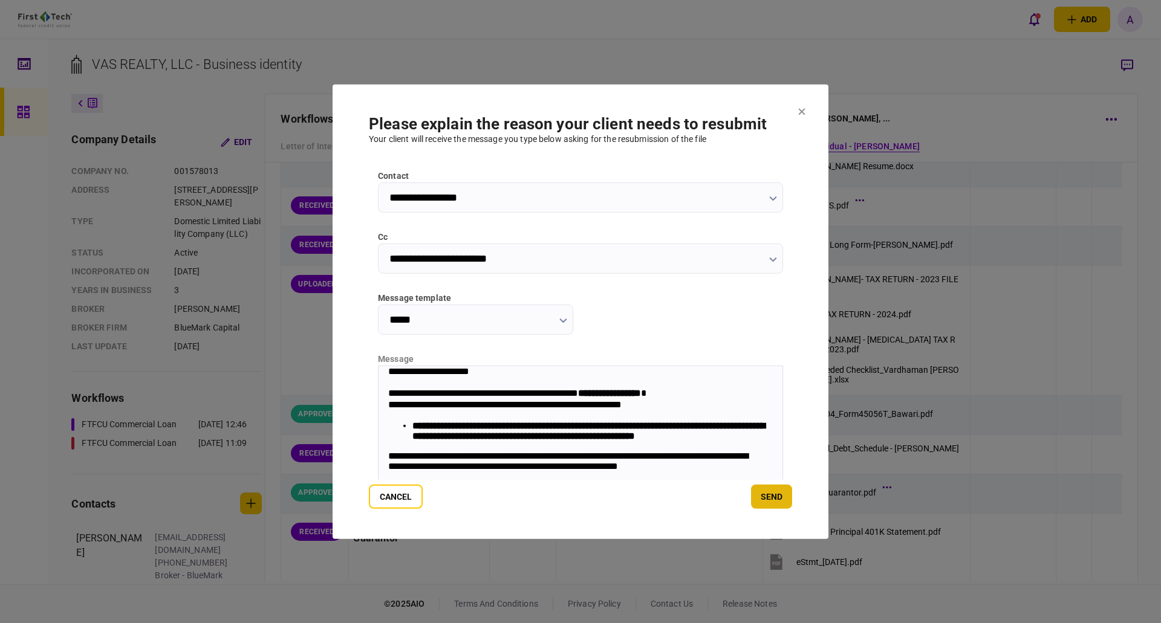
click at [768, 493] on button "send" at bounding box center [771, 497] width 41 height 24
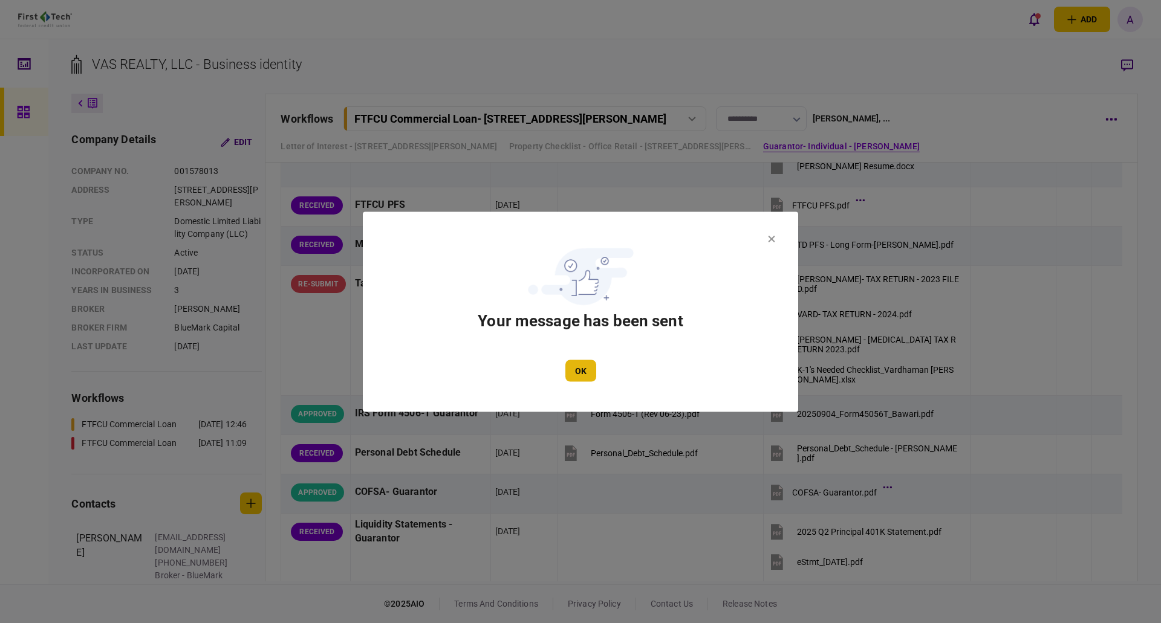
click at [582, 372] on button "OK" at bounding box center [580, 371] width 31 height 22
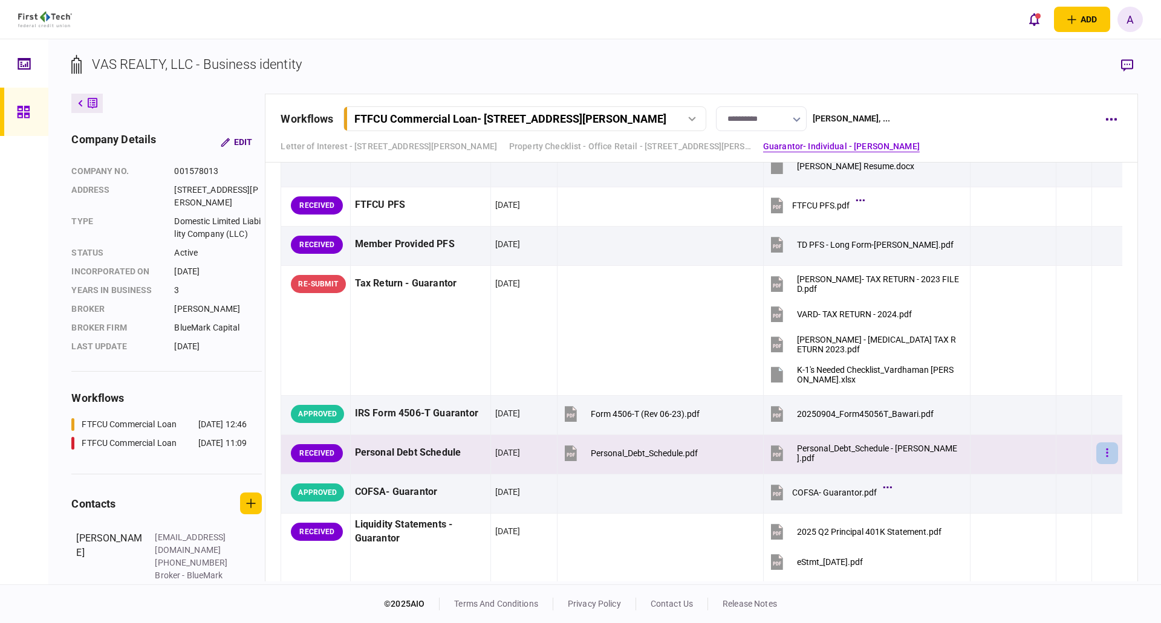
click at [1106, 453] on icon "button" at bounding box center [1107, 453] width 2 height 8
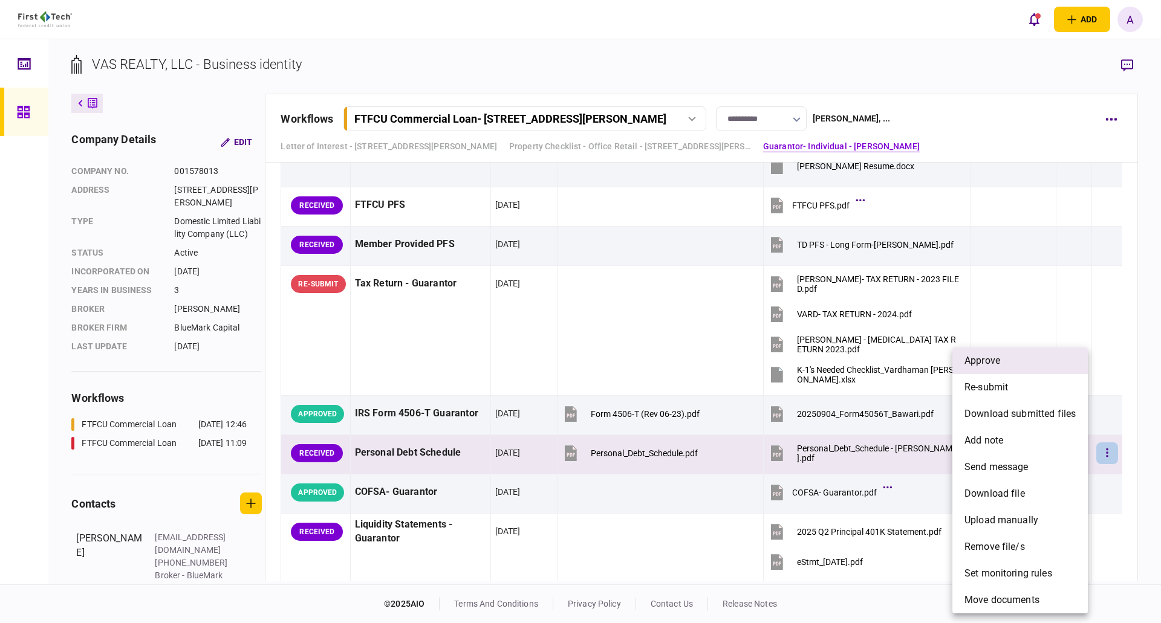
click at [994, 366] on span "approve" at bounding box center [982, 361] width 36 height 15
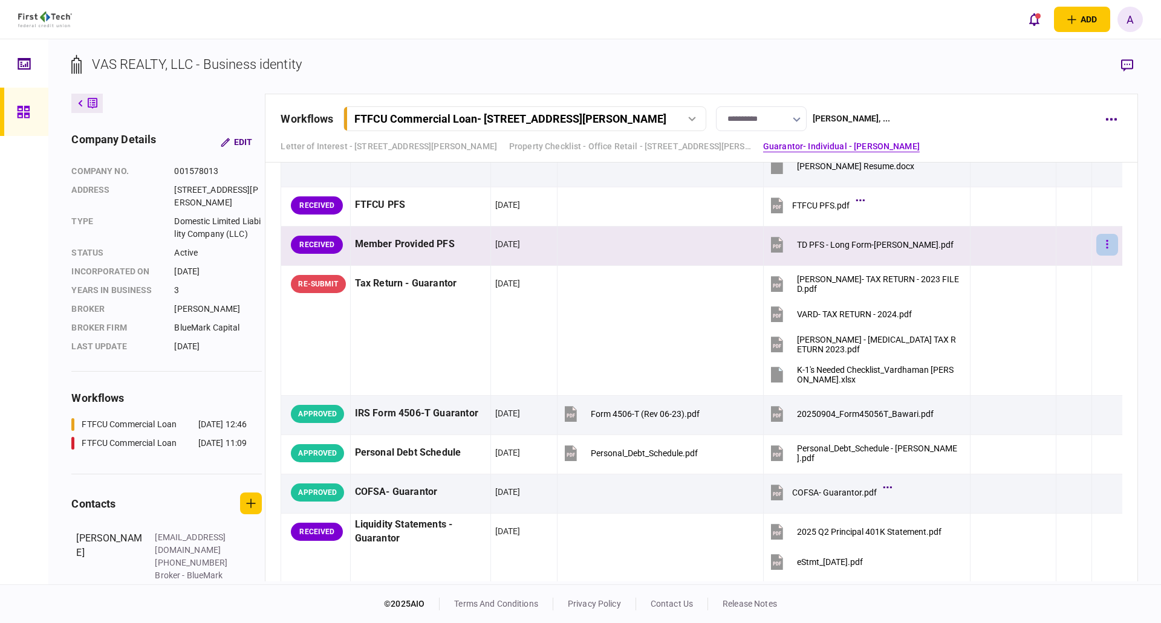
click at [1096, 245] on button "button" at bounding box center [1107, 245] width 22 height 22
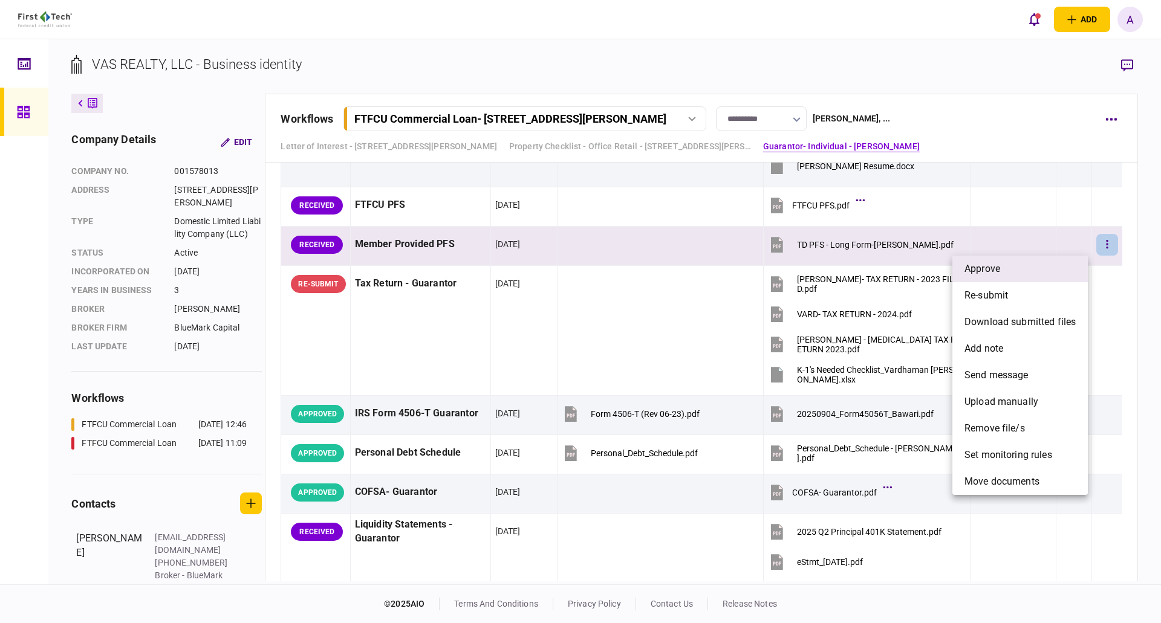
click at [1014, 273] on li "approve" at bounding box center [1019, 269] width 135 height 27
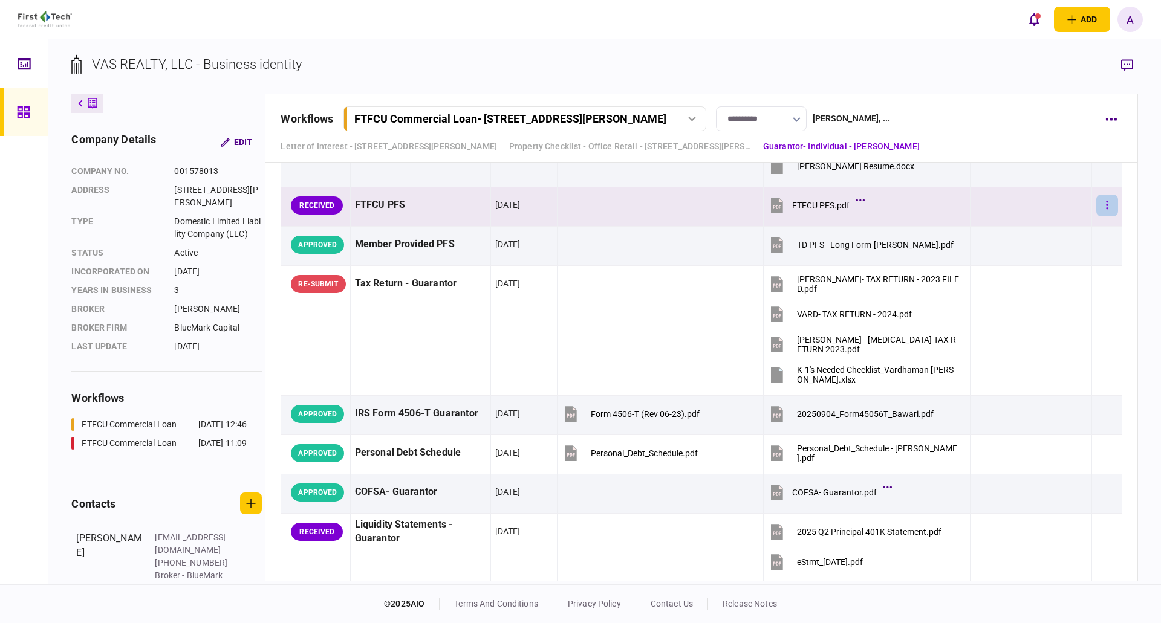
click at [1101, 205] on button "button" at bounding box center [1107, 206] width 22 height 22
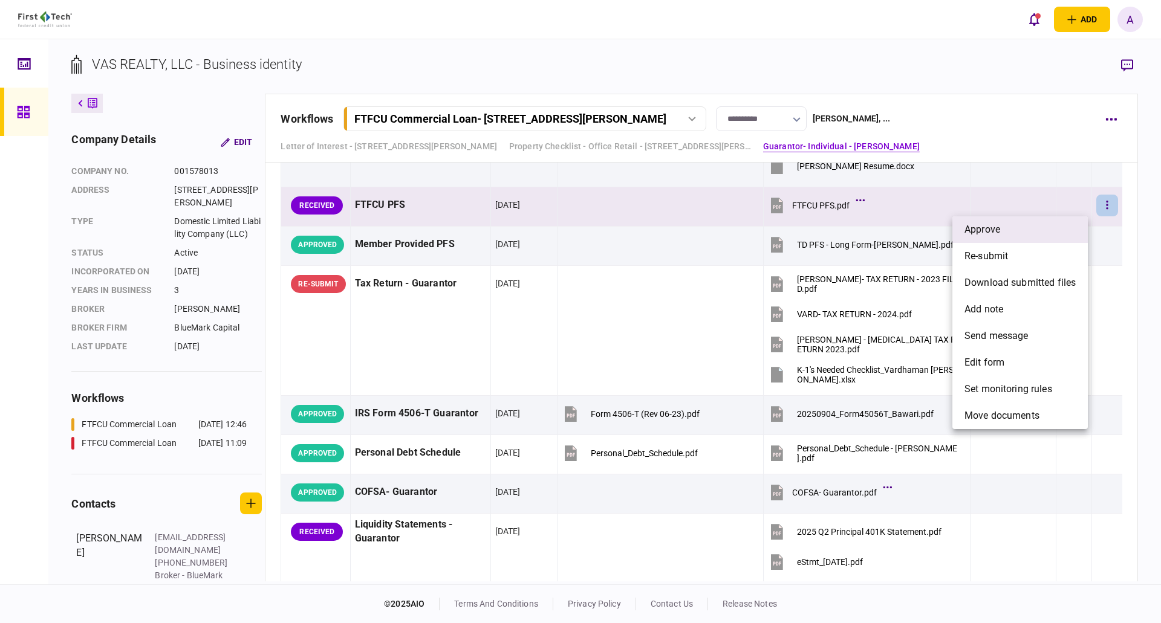
click at [1022, 227] on li "approve" at bounding box center [1019, 229] width 135 height 27
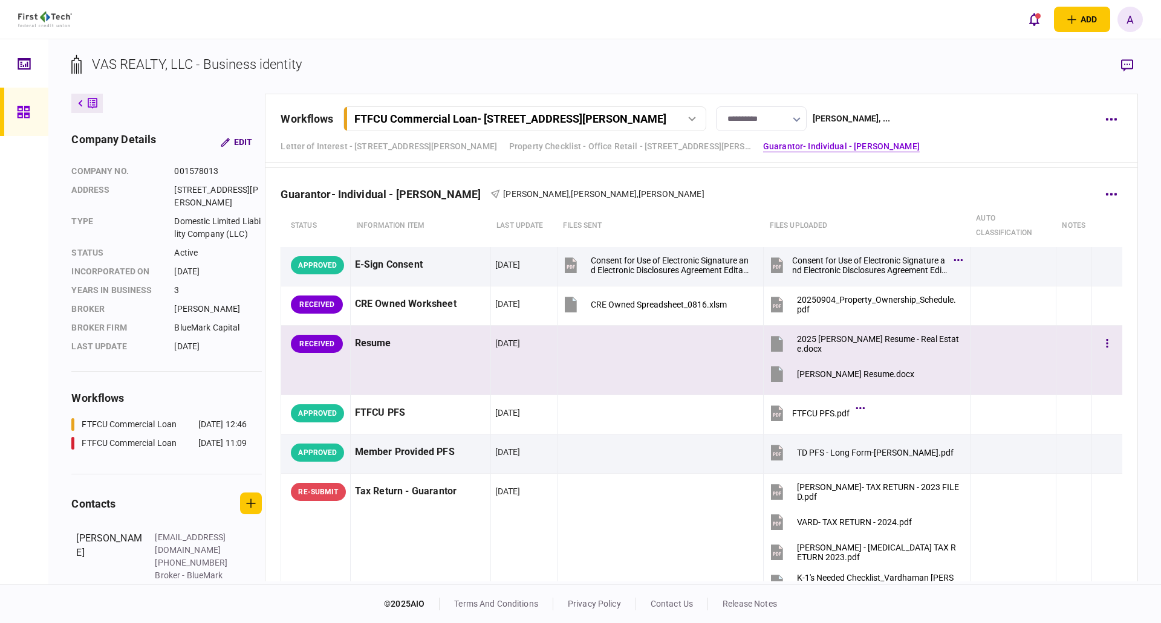
scroll to position [1511, 0]
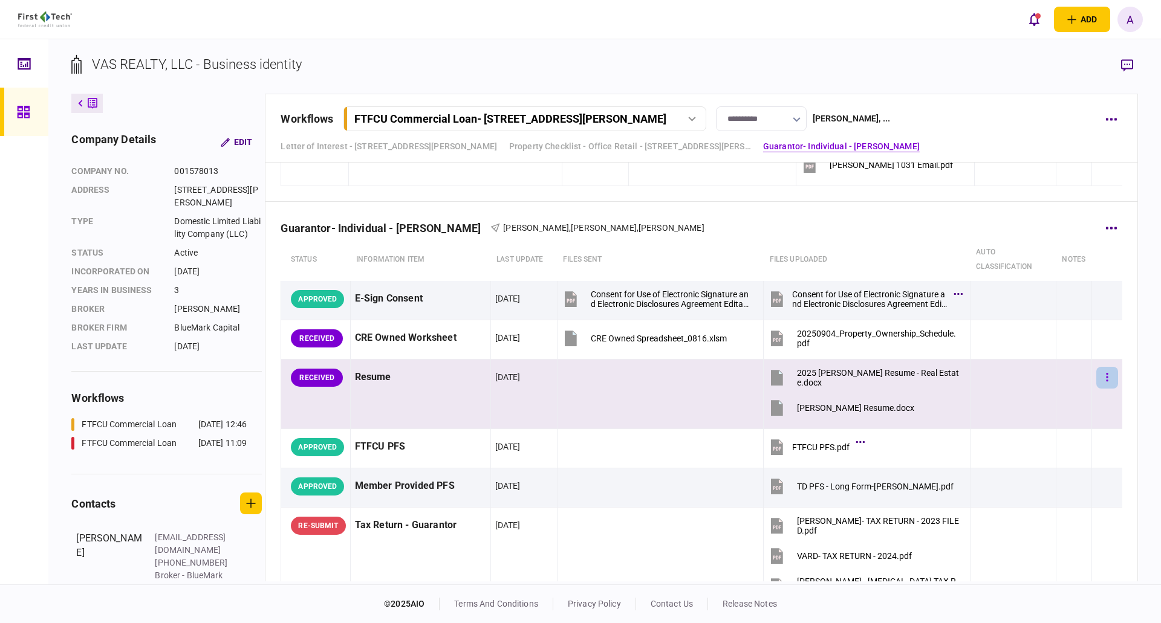
click at [1106, 376] on icon "button" at bounding box center [1107, 377] width 2 height 11
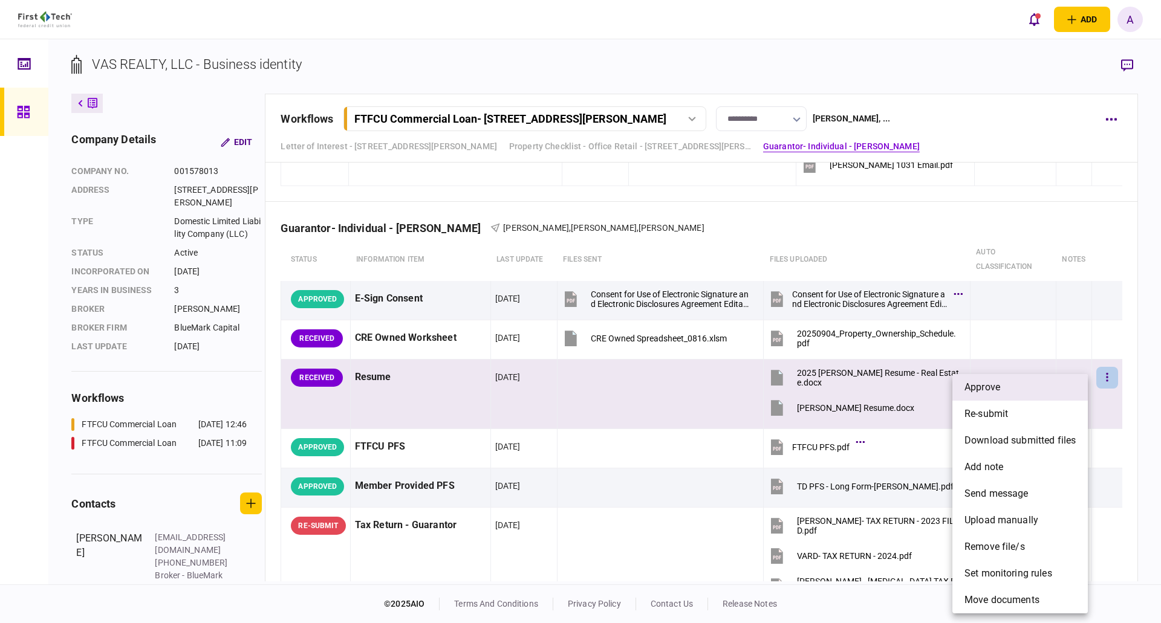
click at [1033, 384] on li "approve" at bounding box center [1019, 387] width 135 height 27
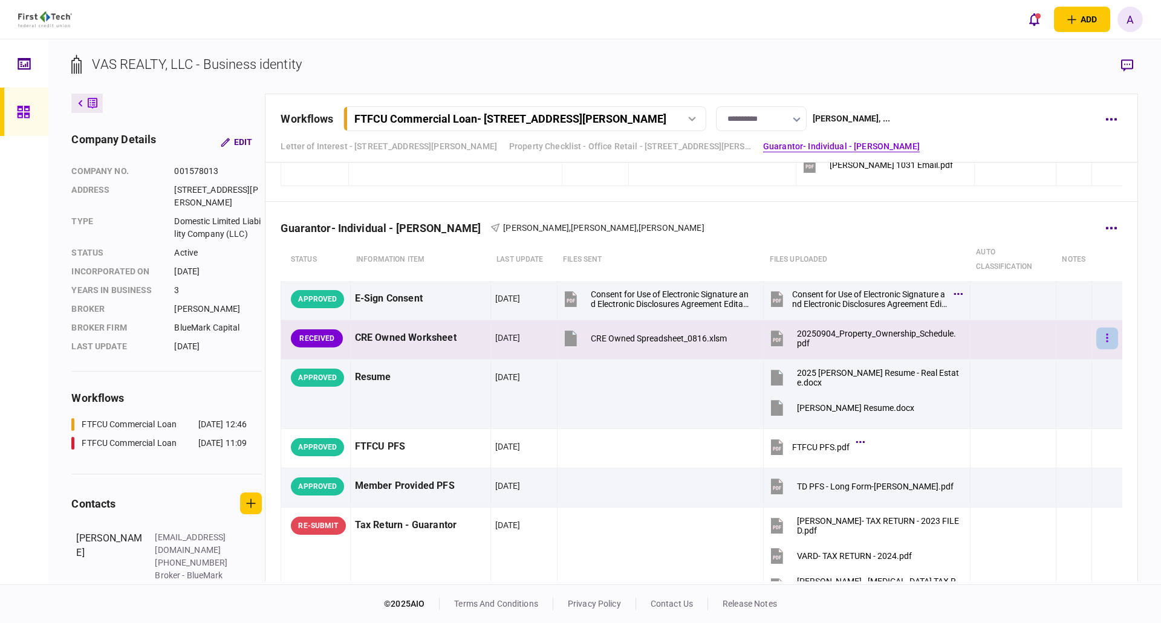
click at [1106, 333] on icon "button" at bounding box center [1107, 338] width 2 height 11
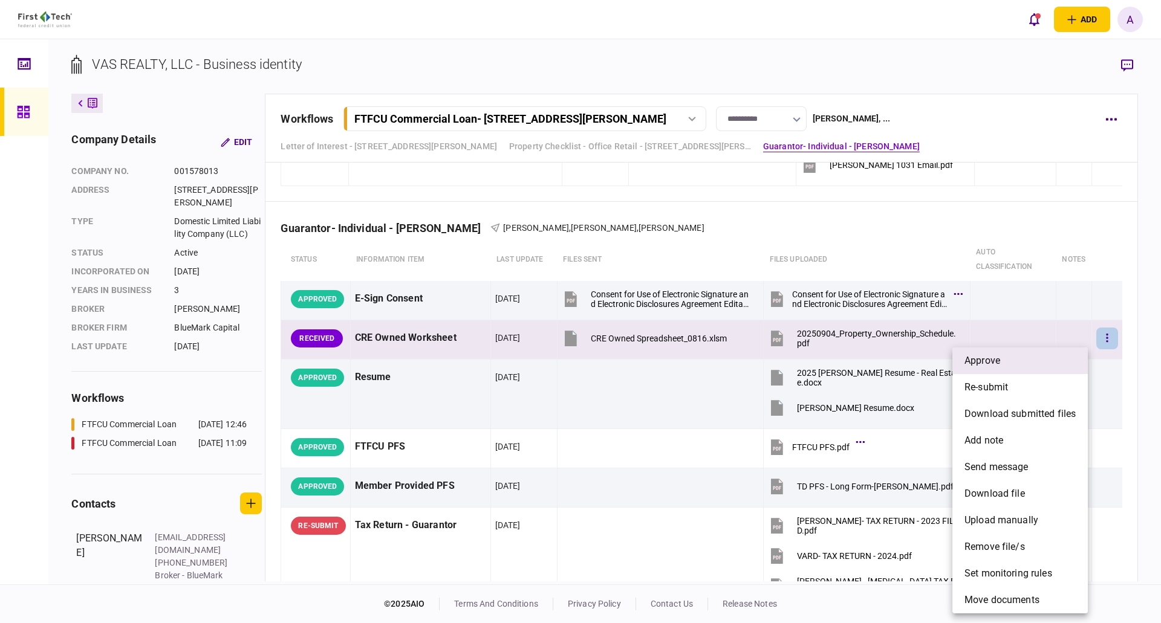
click at [1022, 360] on li "approve" at bounding box center [1019, 361] width 135 height 27
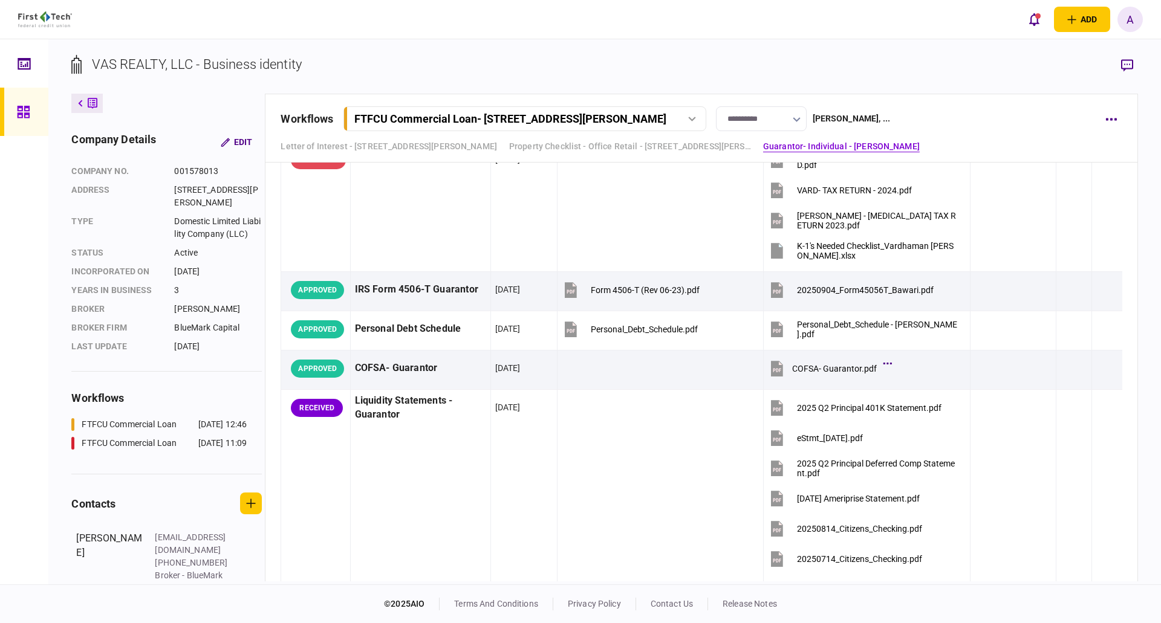
scroll to position [1874, 0]
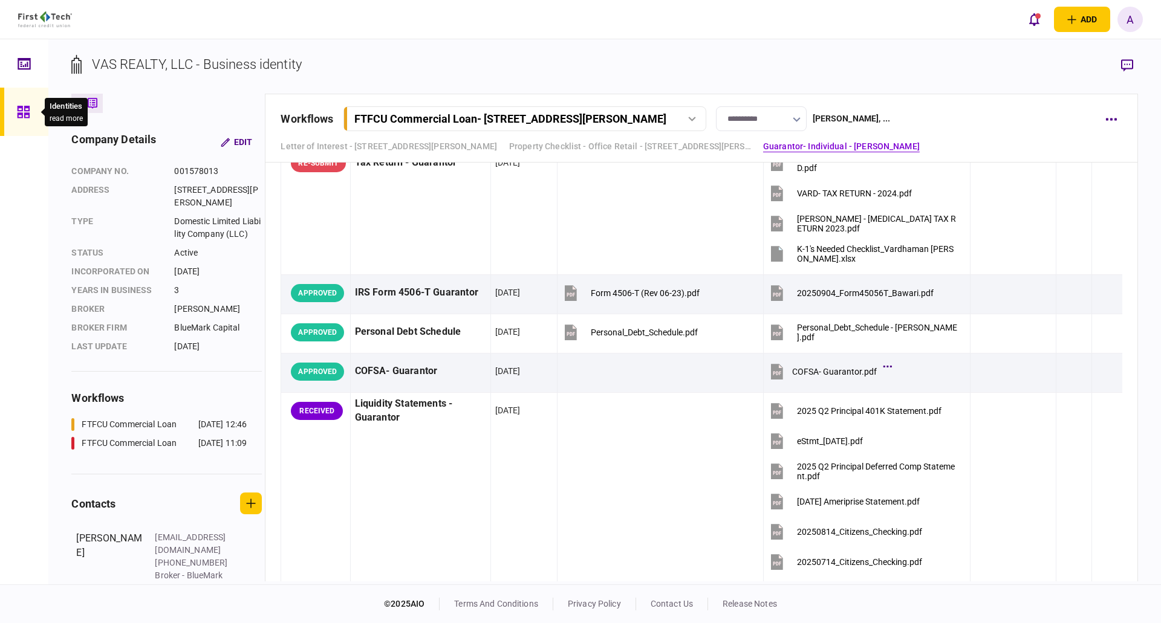
click at [19, 111] on icon at bounding box center [23, 112] width 13 height 14
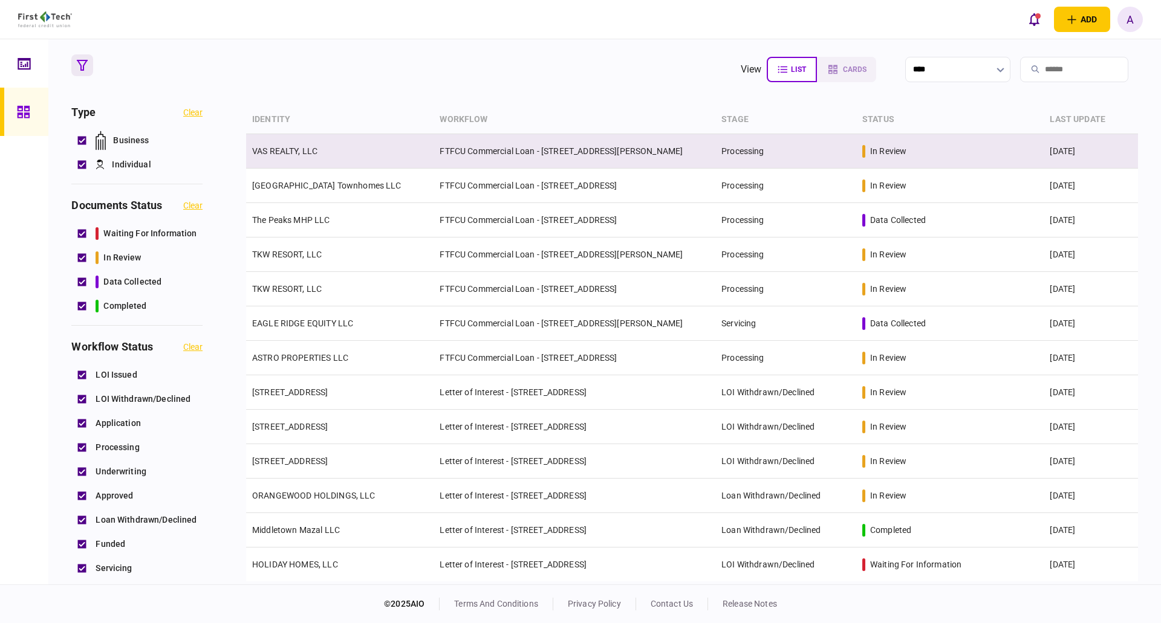
click at [288, 144] on td "VAS REALTY, LLC" at bounding box center [339, 151] width 187 height 34
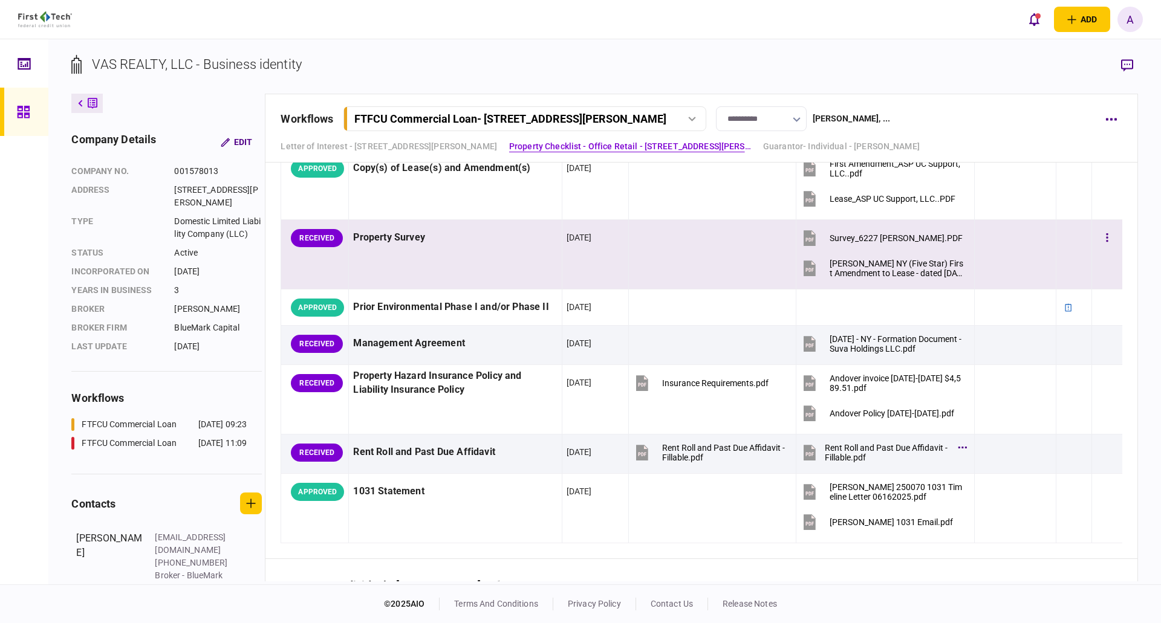
scroll to position [1330, 0]
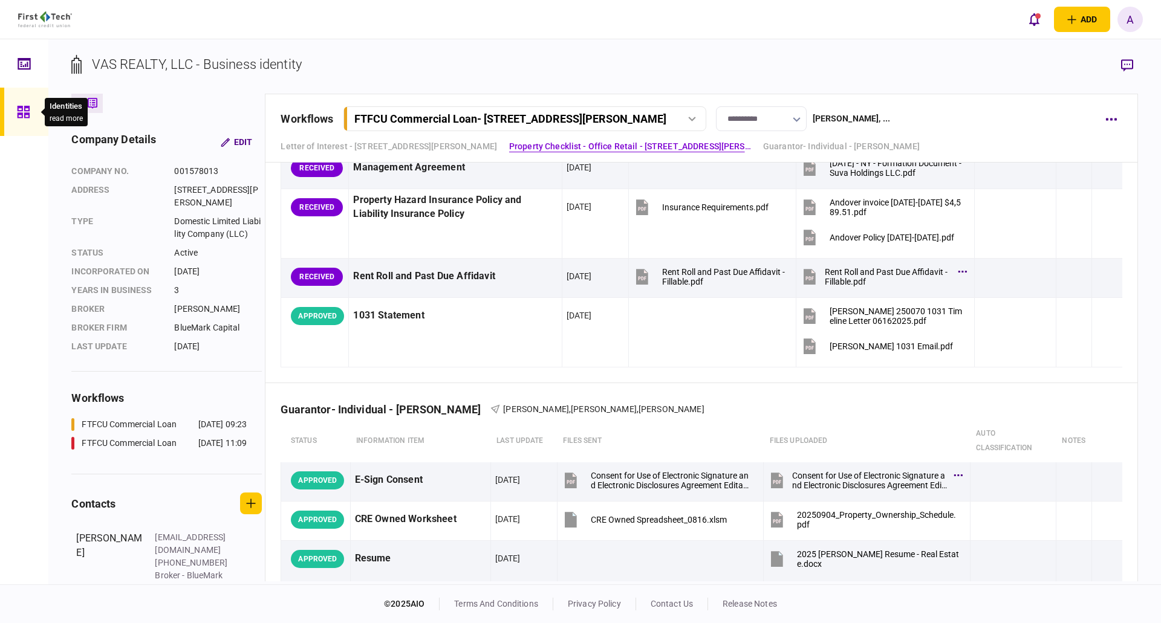
click at [18, 109] on icon at bounding box center [23, 112] width 12 height 12
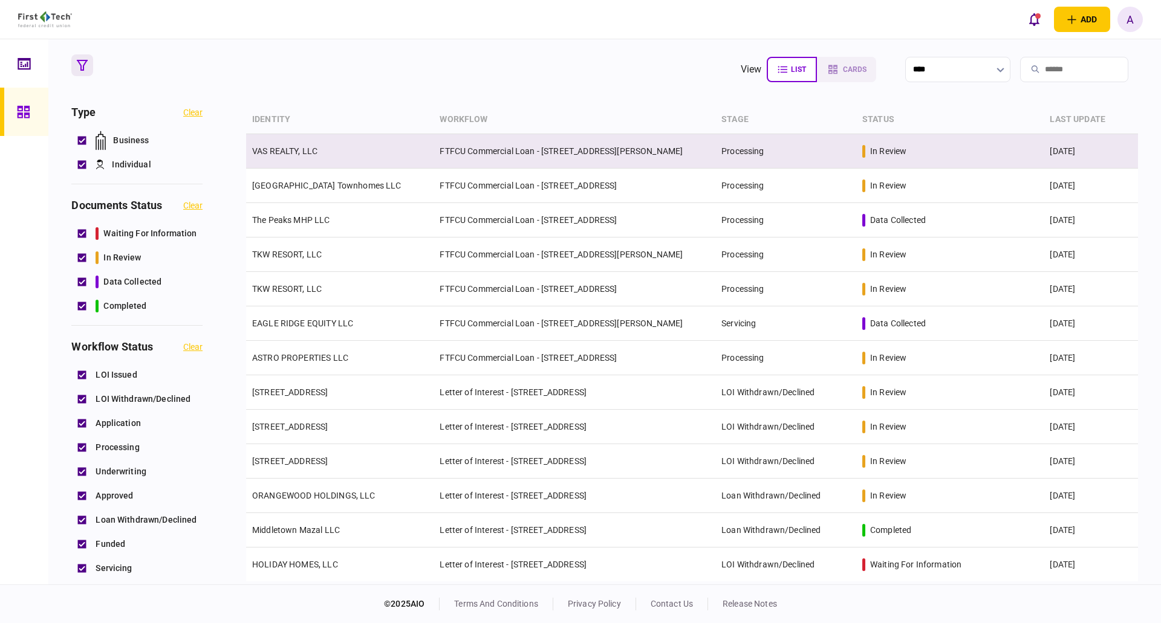
click at [300, 153] on link "VAS REALTY, LLC" at bounding box center [284, 151] width 65 height 10
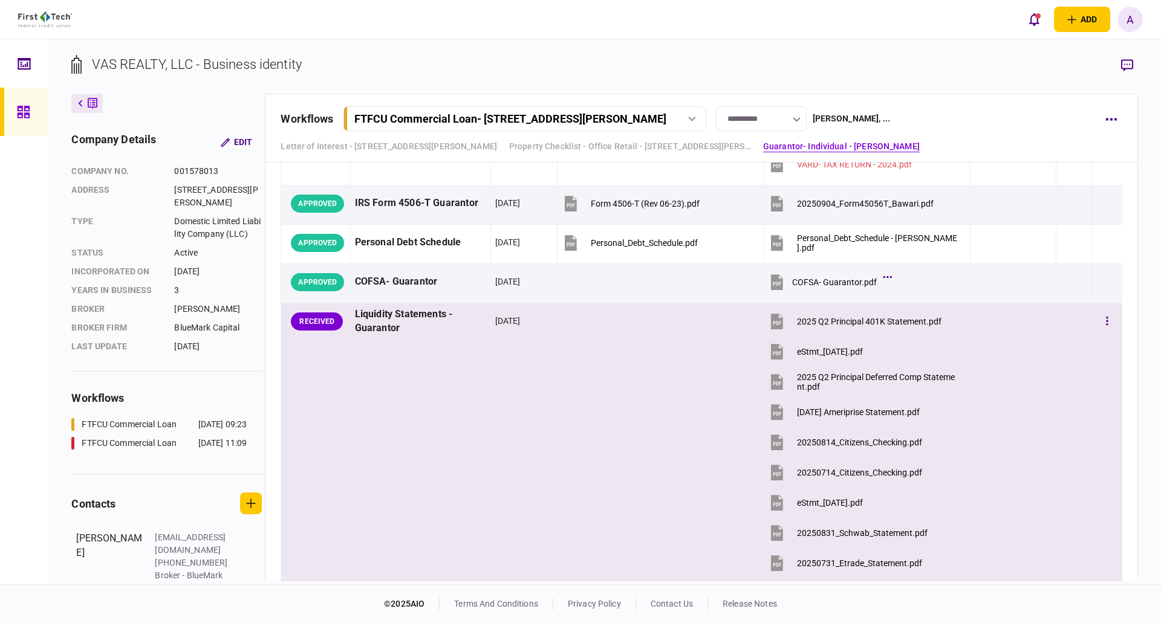
scroll to position [1935, 0]
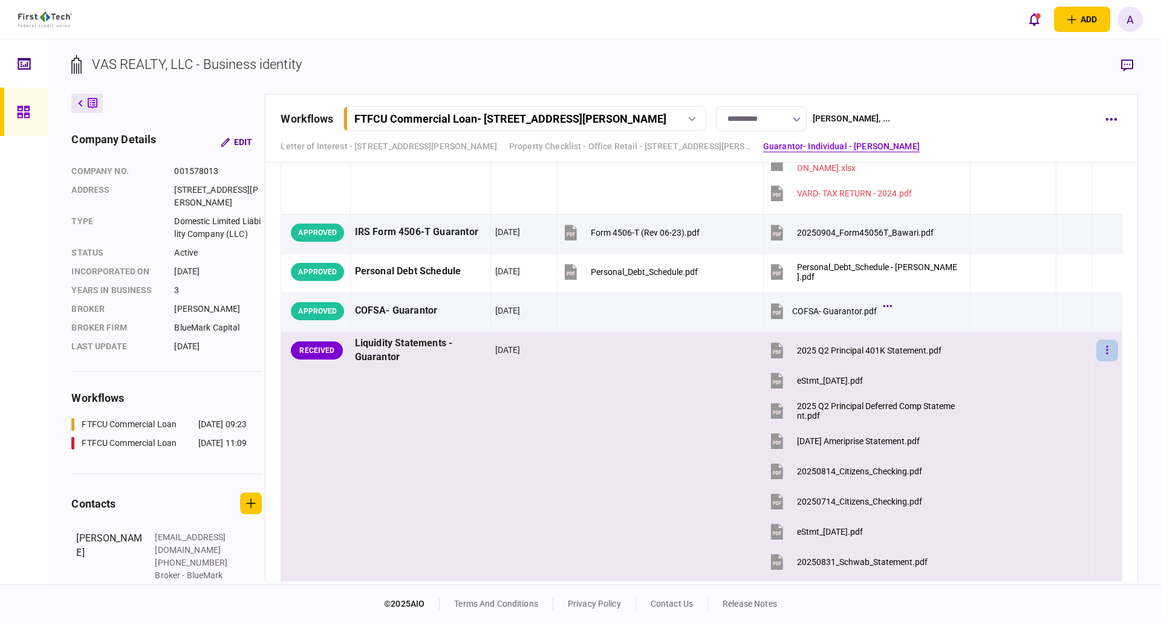
click at [1106, 353] on icon "button" at bounding box center [1107, 350] width 2 height 8
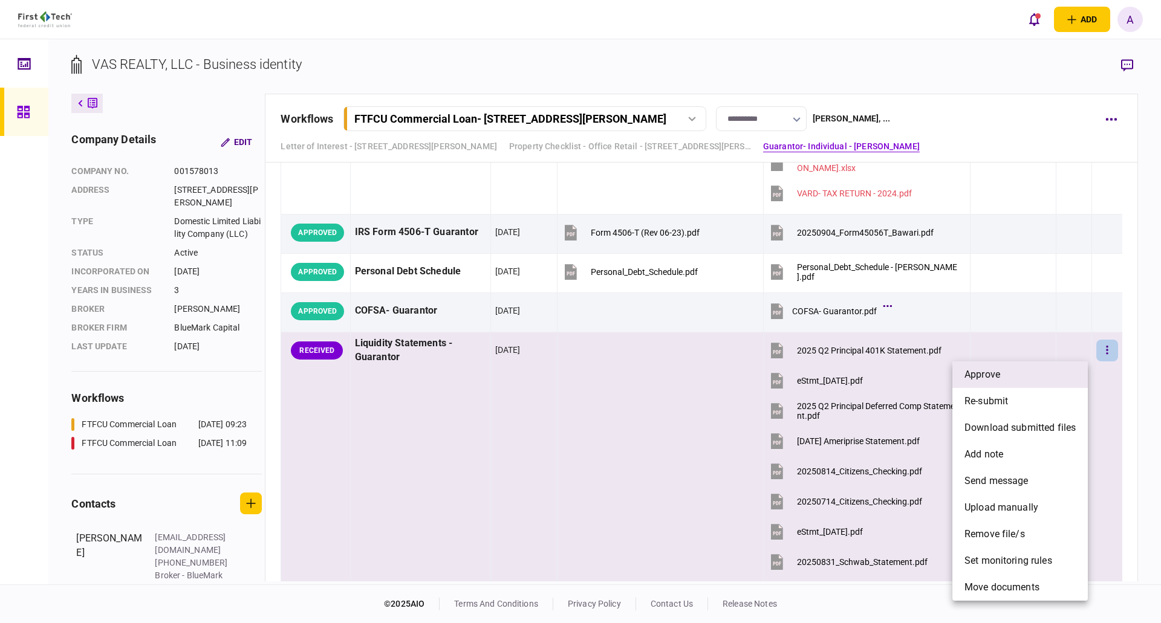
click at [1011, 375] on li "approve" at bounding box center [1019, 375] width 135 height 27
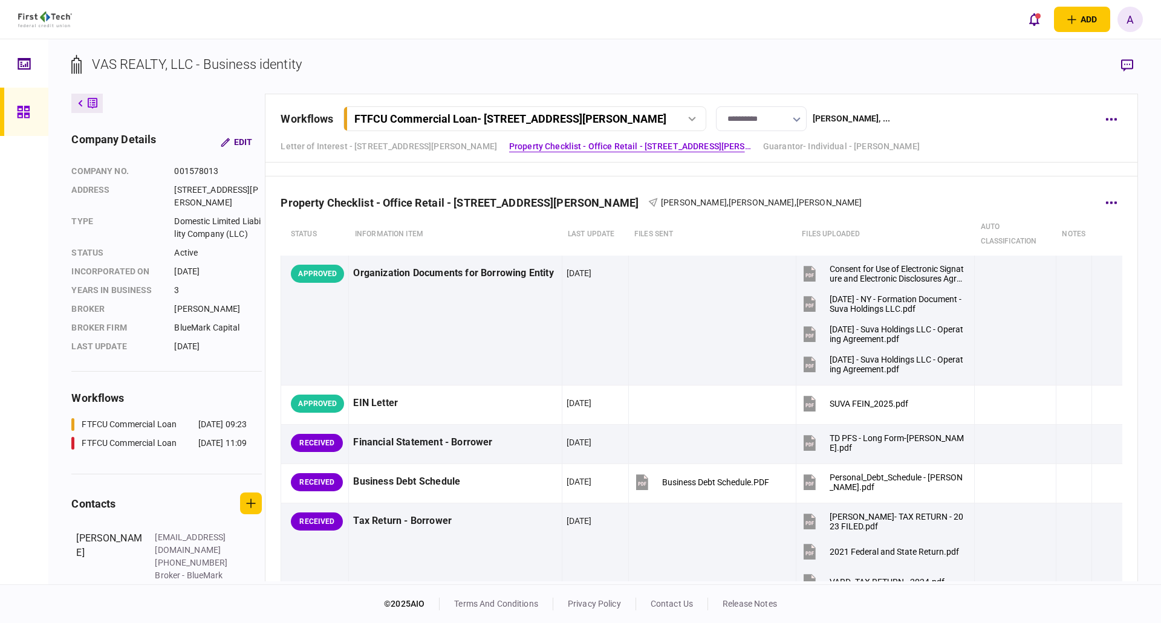
scroll to position [544, 0]
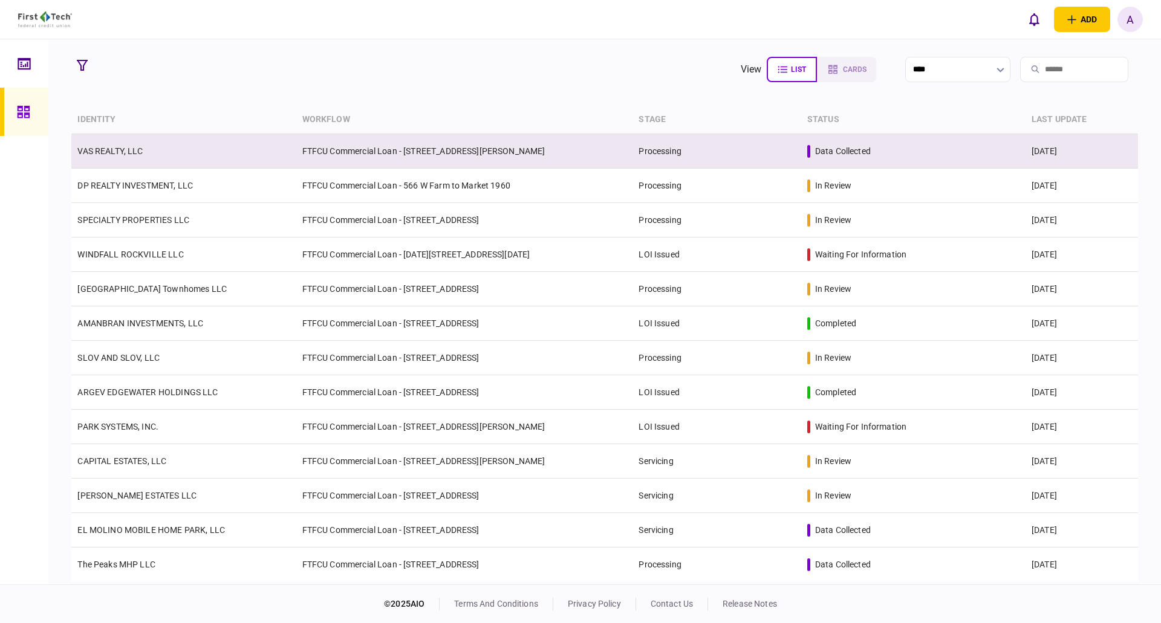
click at [115, 151] on link "VAS REALTY, LLC" at bounding box center [109, 151] width 65 height 10
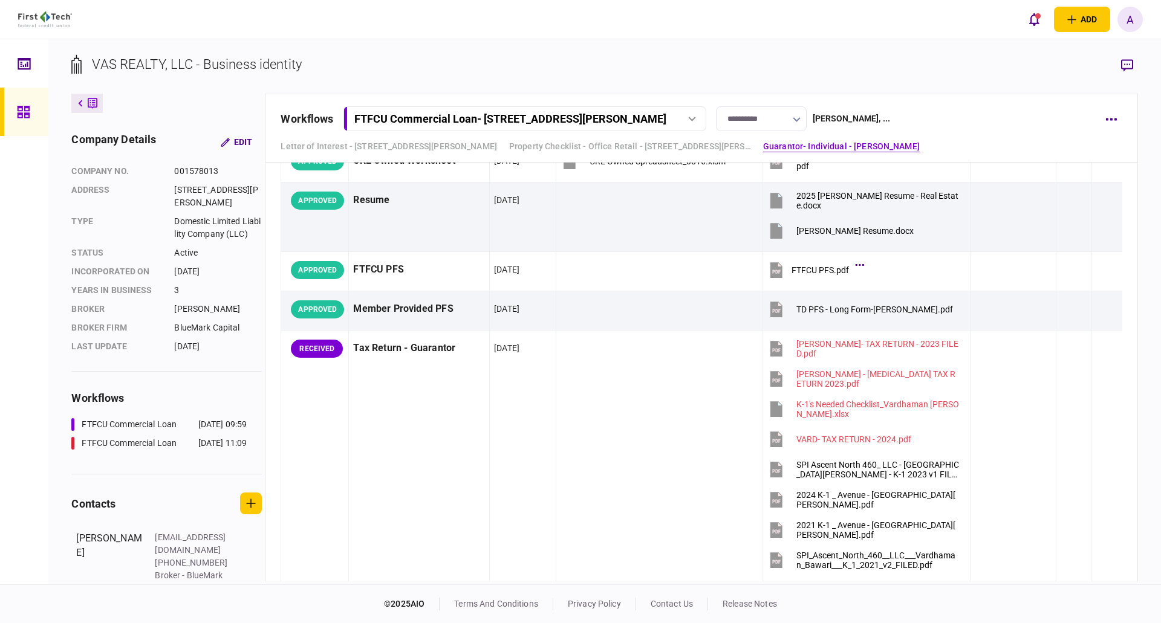
scroll to position [1693, 0]
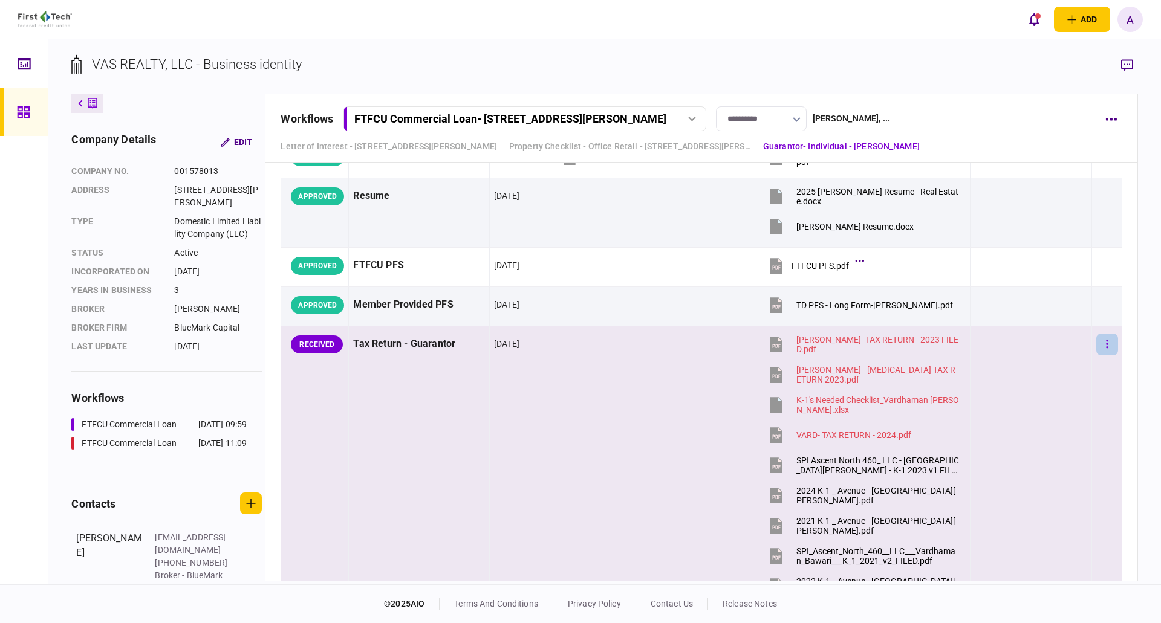
click at [1106, 341] on icon "button" at bounding box center [1107, 344] width 2 height 8
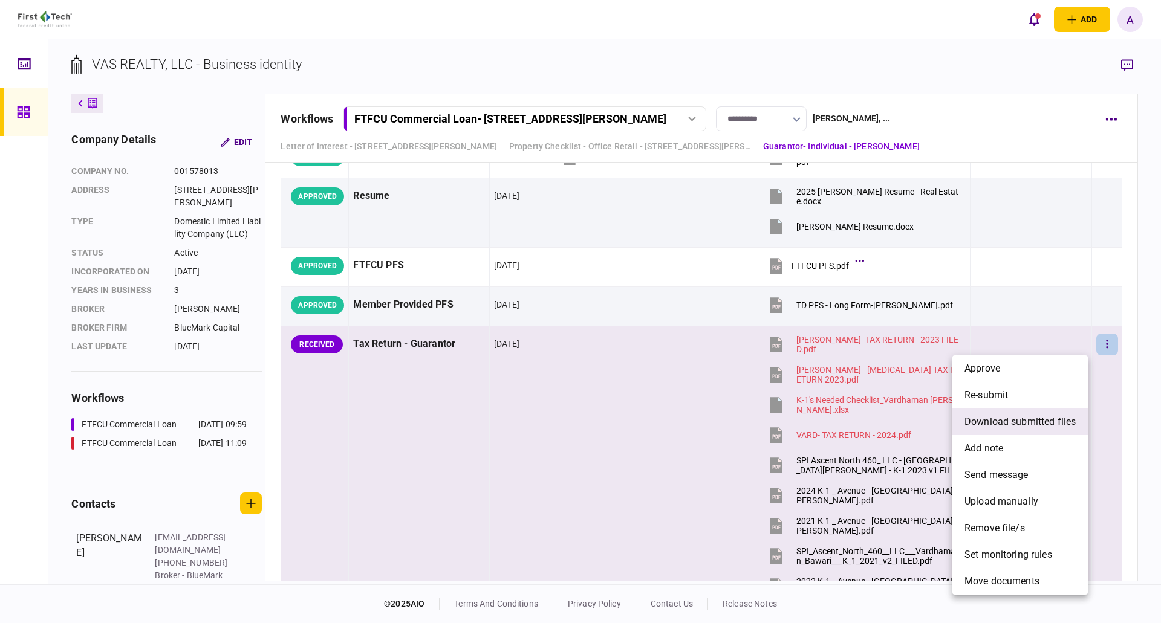
click at [1011, 421] on span "download submitted files" at bounding box center [1019, 422] width 111 height 15
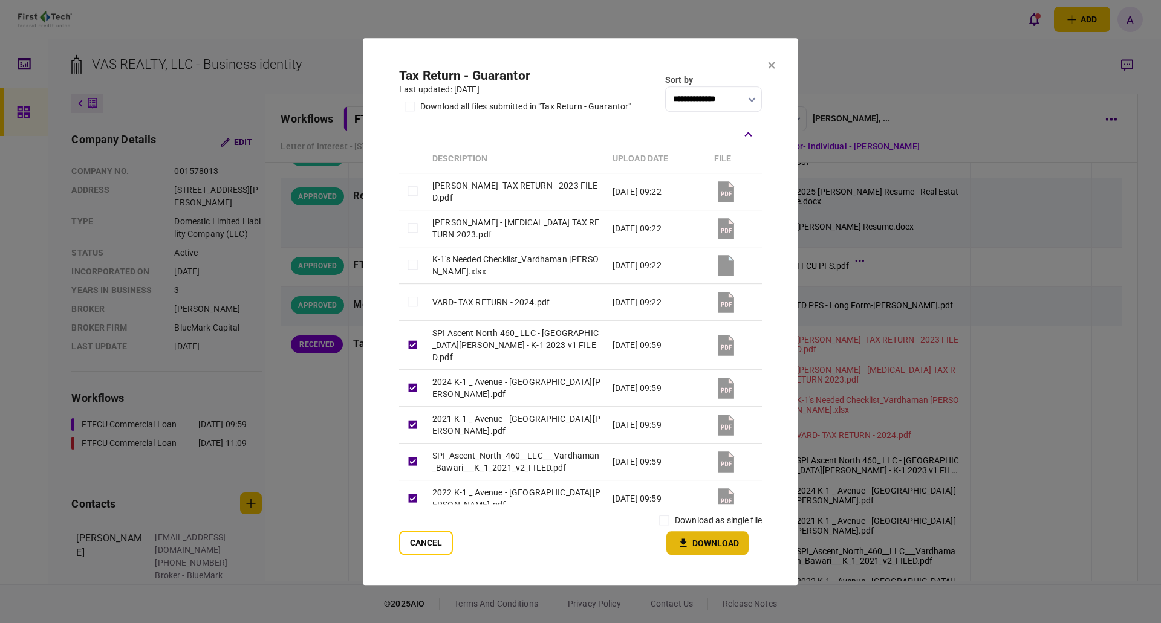
click at [710, 544] on button "Download" at bounding box center [707, 543] width 82 height 24
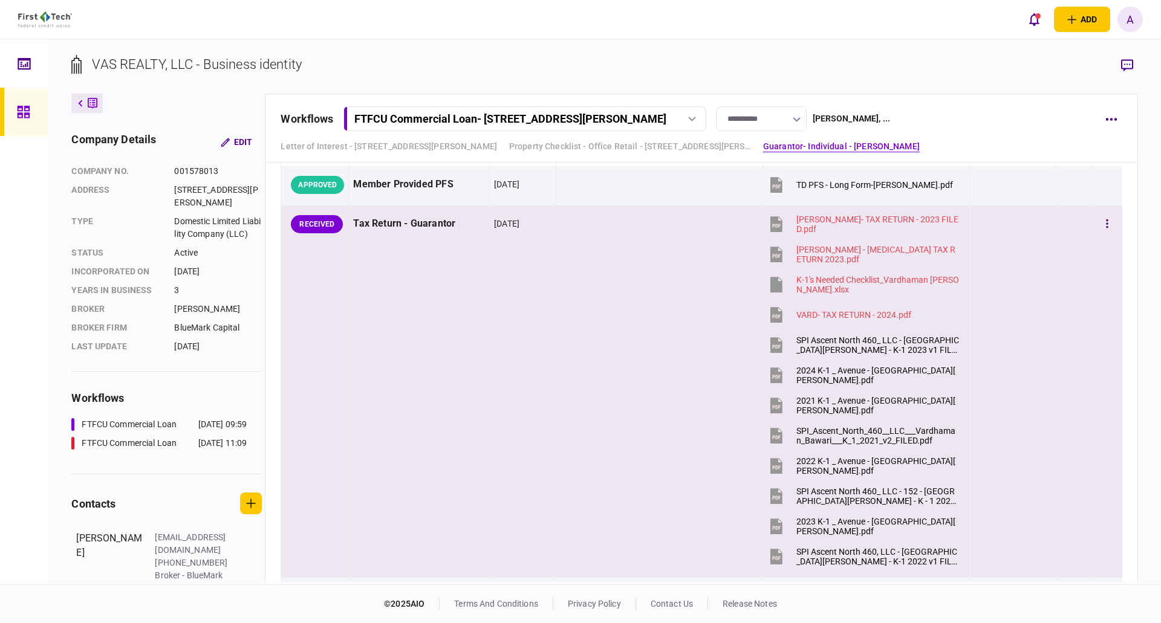
scroll to position [1814, 0]
